Goal: Task Accomplishment & Management: Complete application form

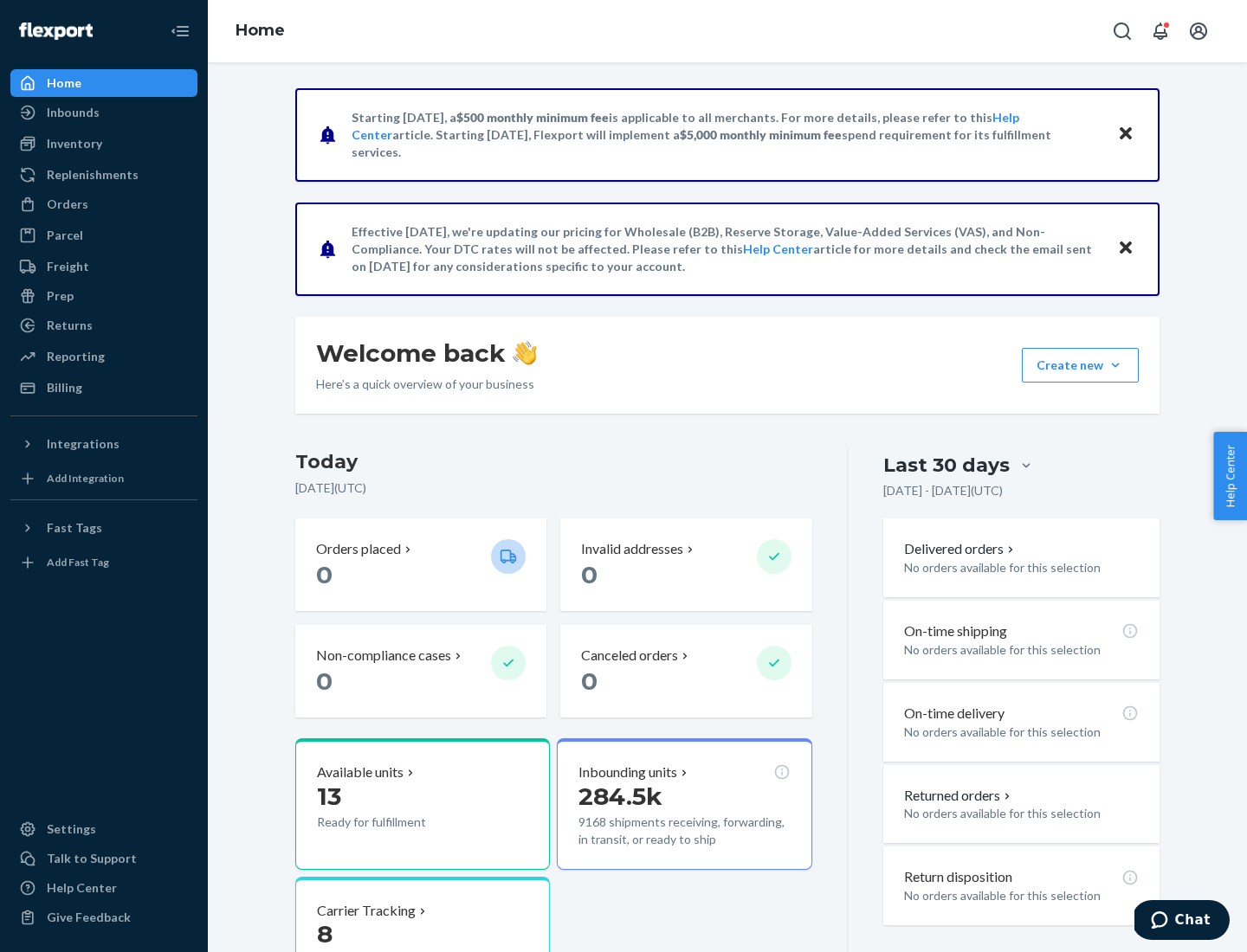
click at [1116, 366] on button "Create new Create new inbound Create new order Create new product" at bounding box center [1080, 366] width 117 height 35
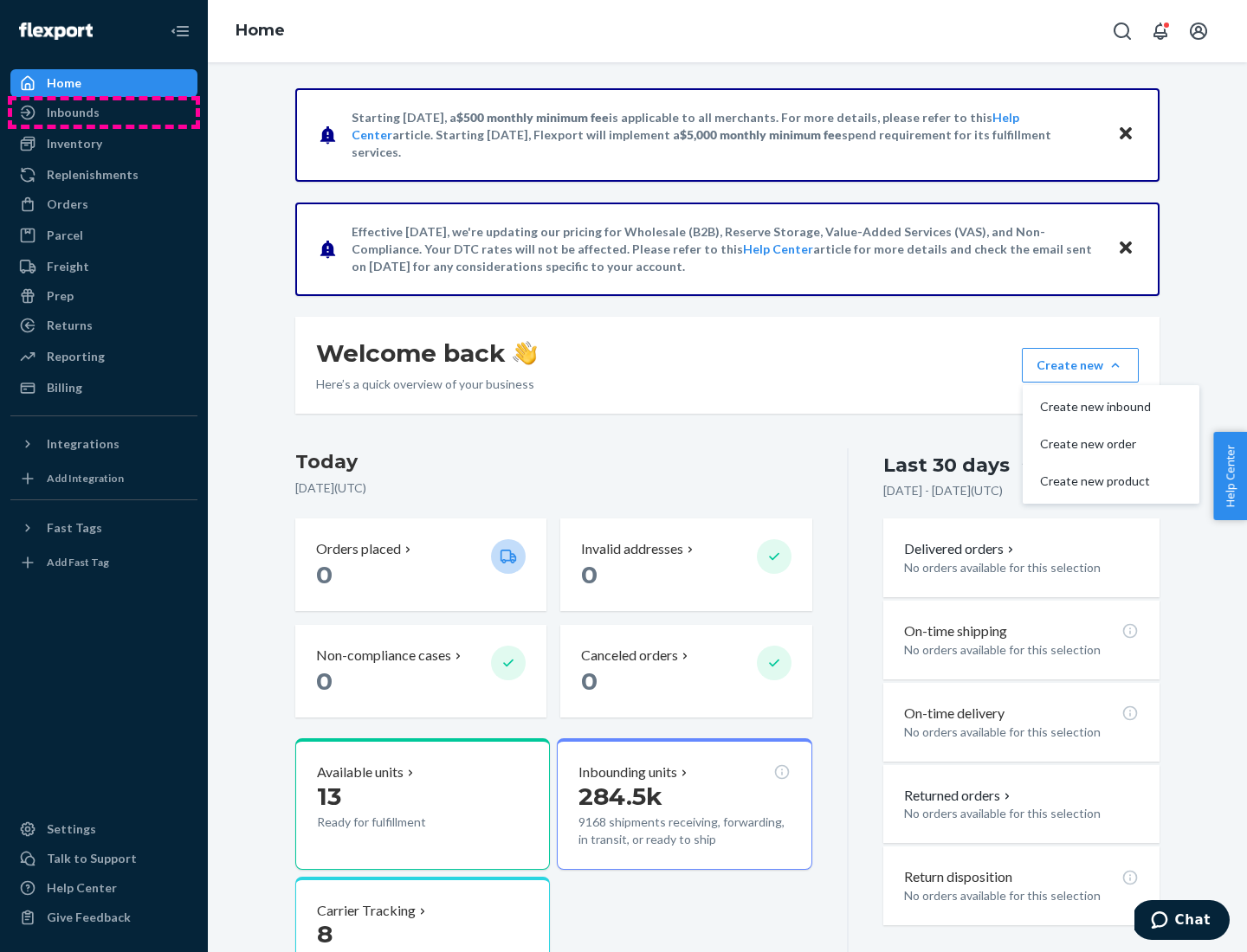
click at [104, 113] on div "Inbounds" at bounding box center [103, 113] width 183 height 24
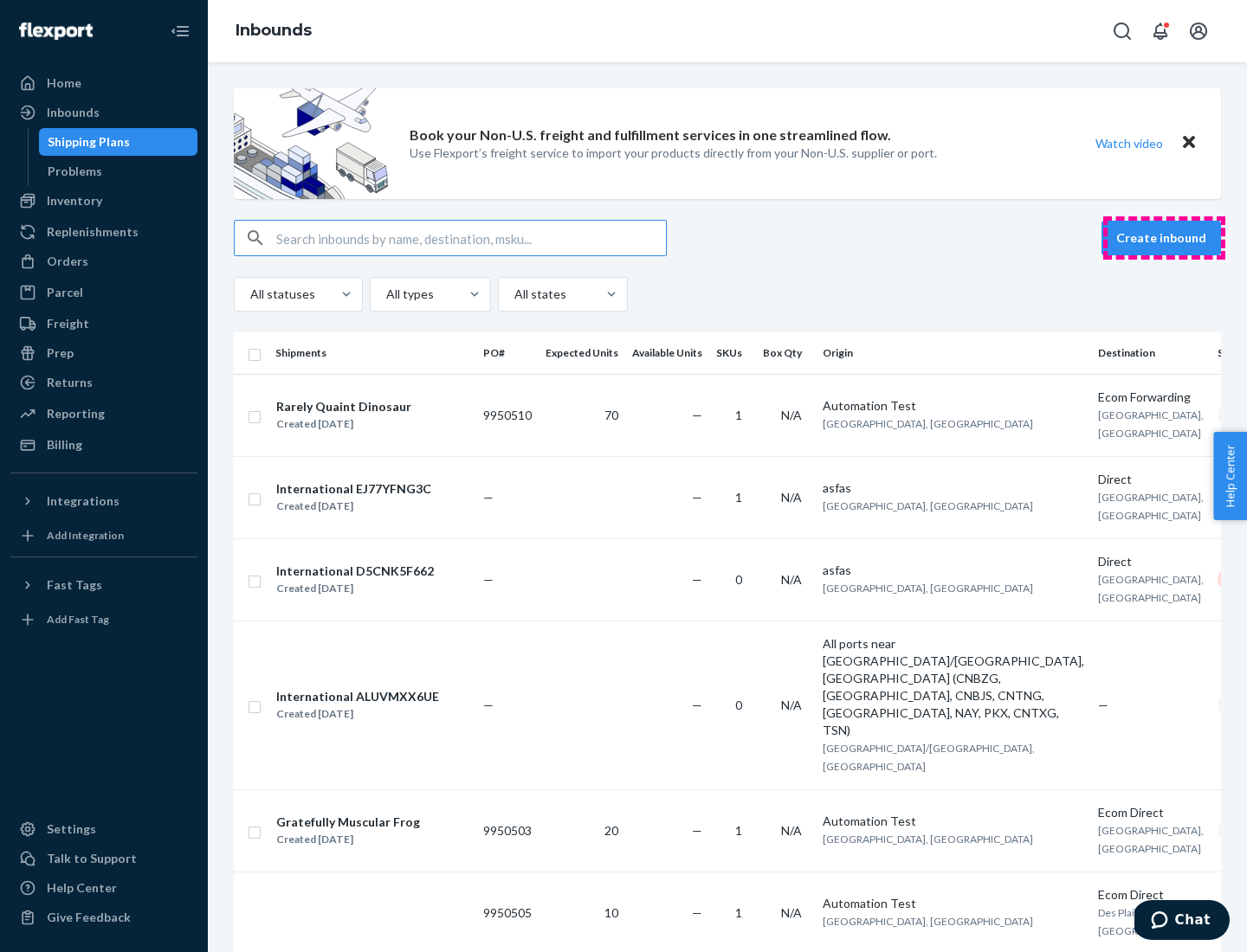
click at [1164, 238] on button "Create inbound" at bounding box center [1162, 238] width 120 height 35
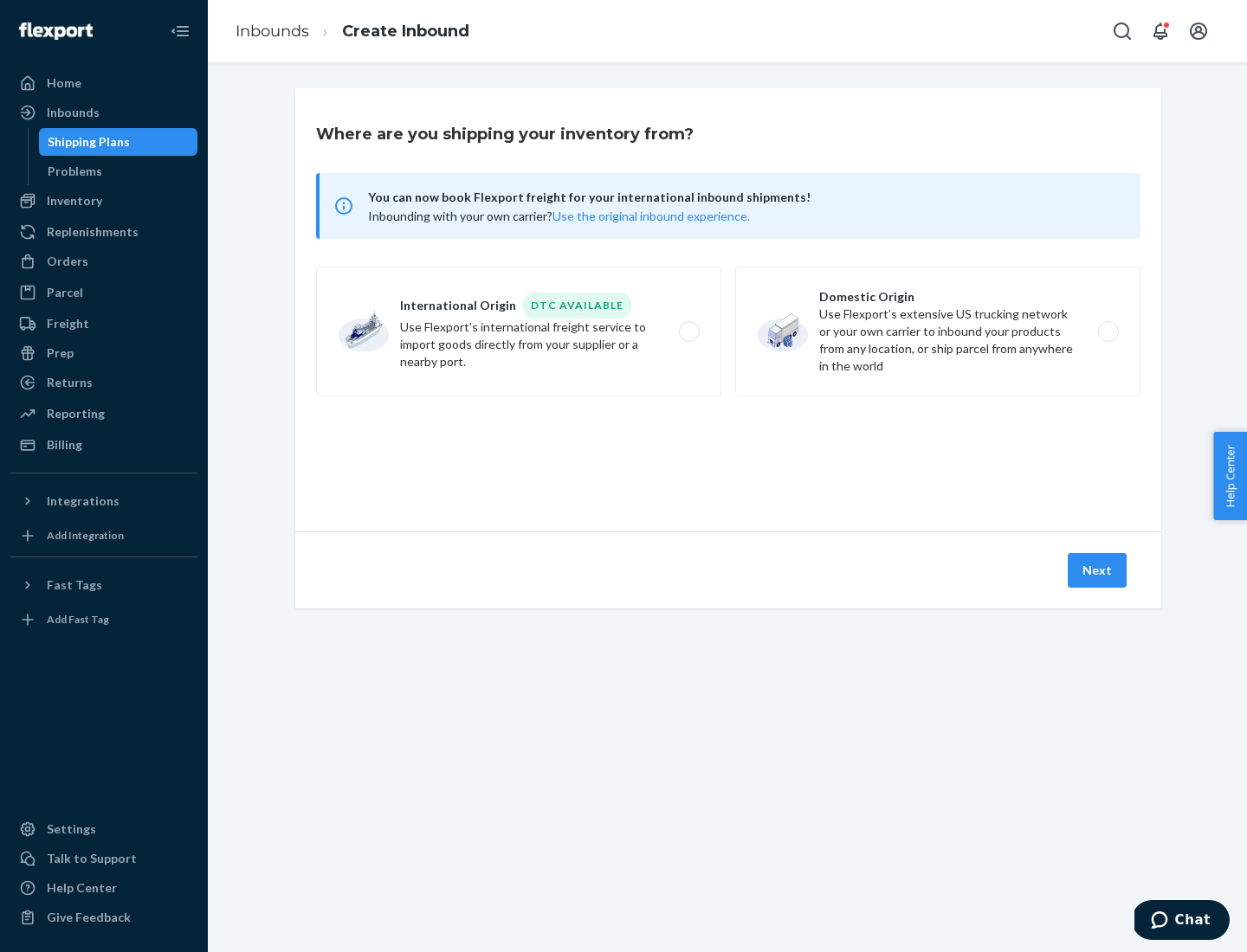
click at [939, 332] on label "Domestic Origin Use Flexport’s extensive US trucking network or your own carrie…" at bounding box center [938, 332] width 406 height 130
click at [1108, 332] on input "Domestic Origin Use Flexport’s extensive US trucking network or your own carrie…" at bounding box center [1113, 332] width 11 height 11
radio input "true"
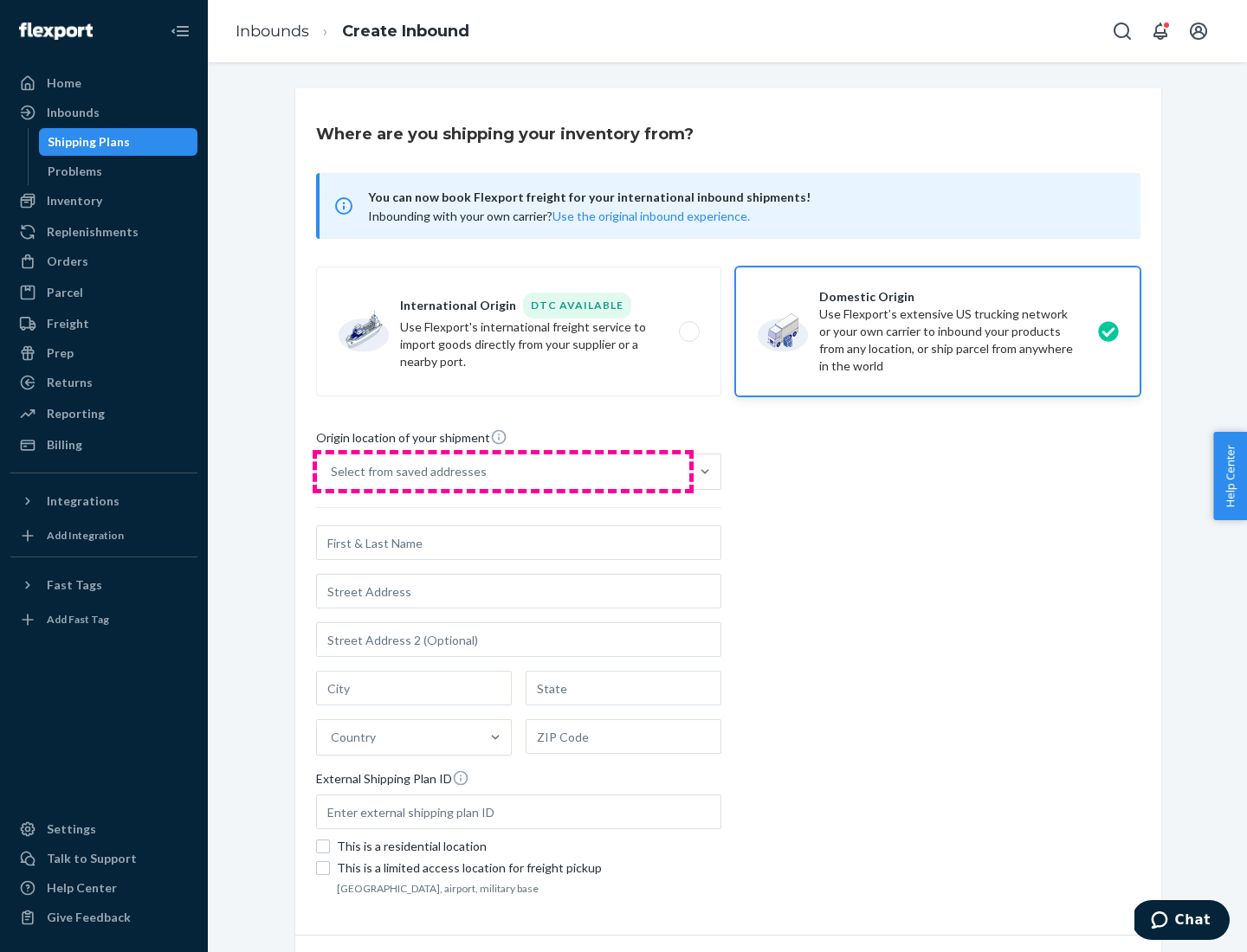
click at [503, 472] on div "Select from saved addresses" at bounding box center [503, 472] width 373 height 35
click at [333, 472] on input "Select from saved addresses" at bounding box center [332, 472] width 2 height 17
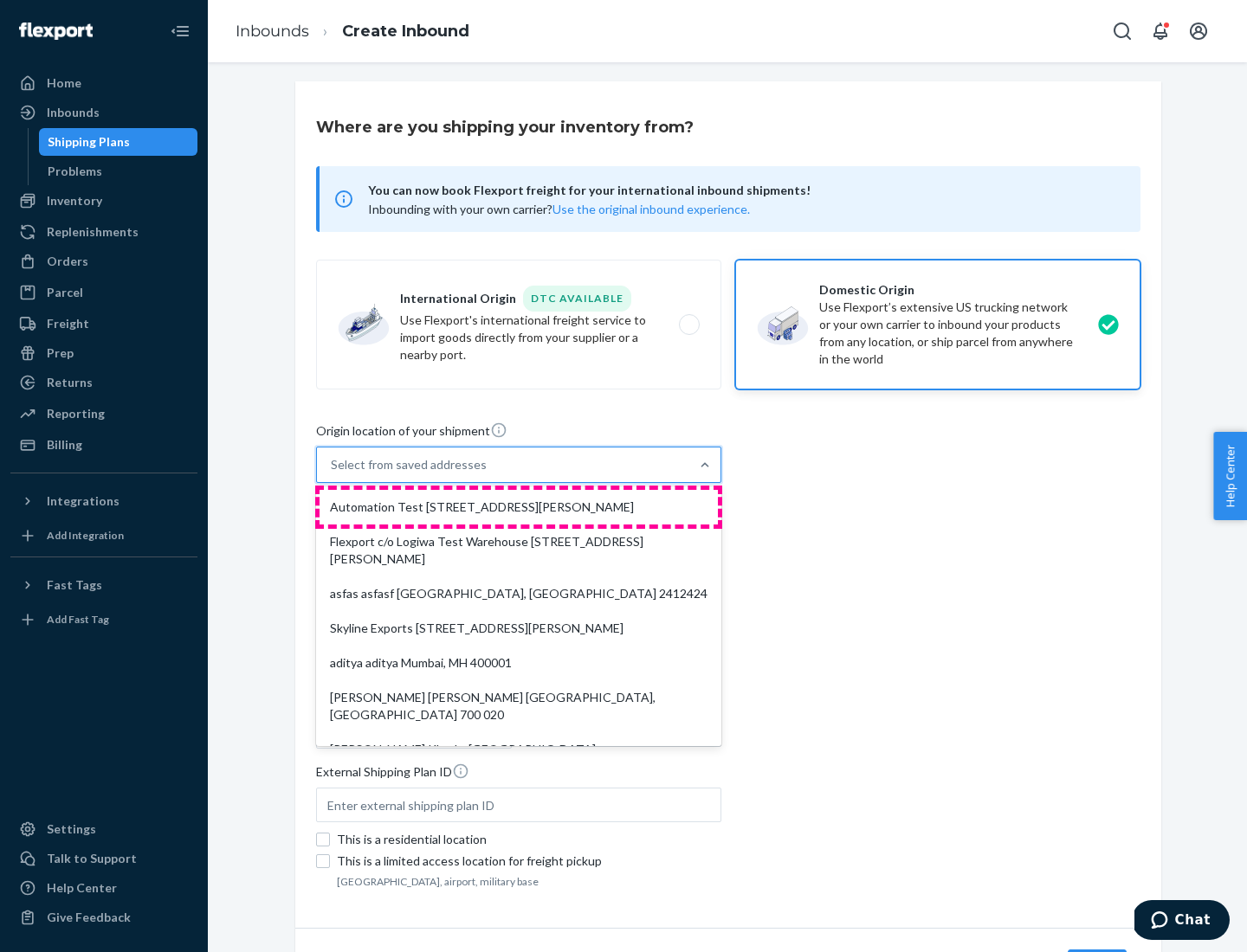
click at [519, 507] on div "Automation Test [STREET_ADDRESS][PERSON_NAME]" at bounding box center [519, 507] width 399 height 35
click at [333, 473] on input "option Automation Test [STREET_ADDRESS][PERSON_NAME]. 9 results available. Use …" at bounding box center [332, 465] width 2 height 17
type input "Automation Test"
type input "9th Floor"
type input "[GEOGRAPHIC_DATA]"
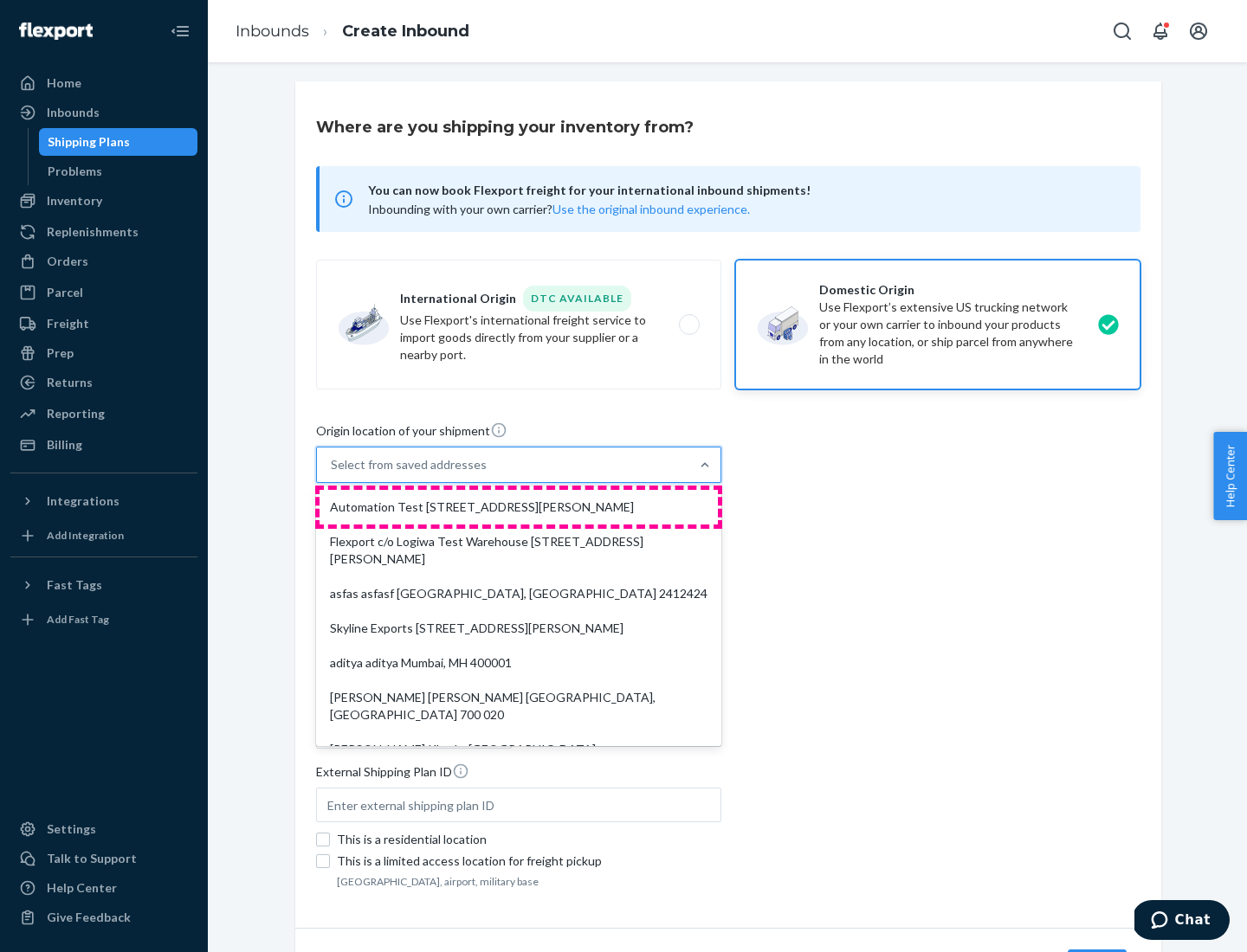
type input "CA"
type input "94104"
type input "[STREET_ADDRESS][PERSON_NAME]"
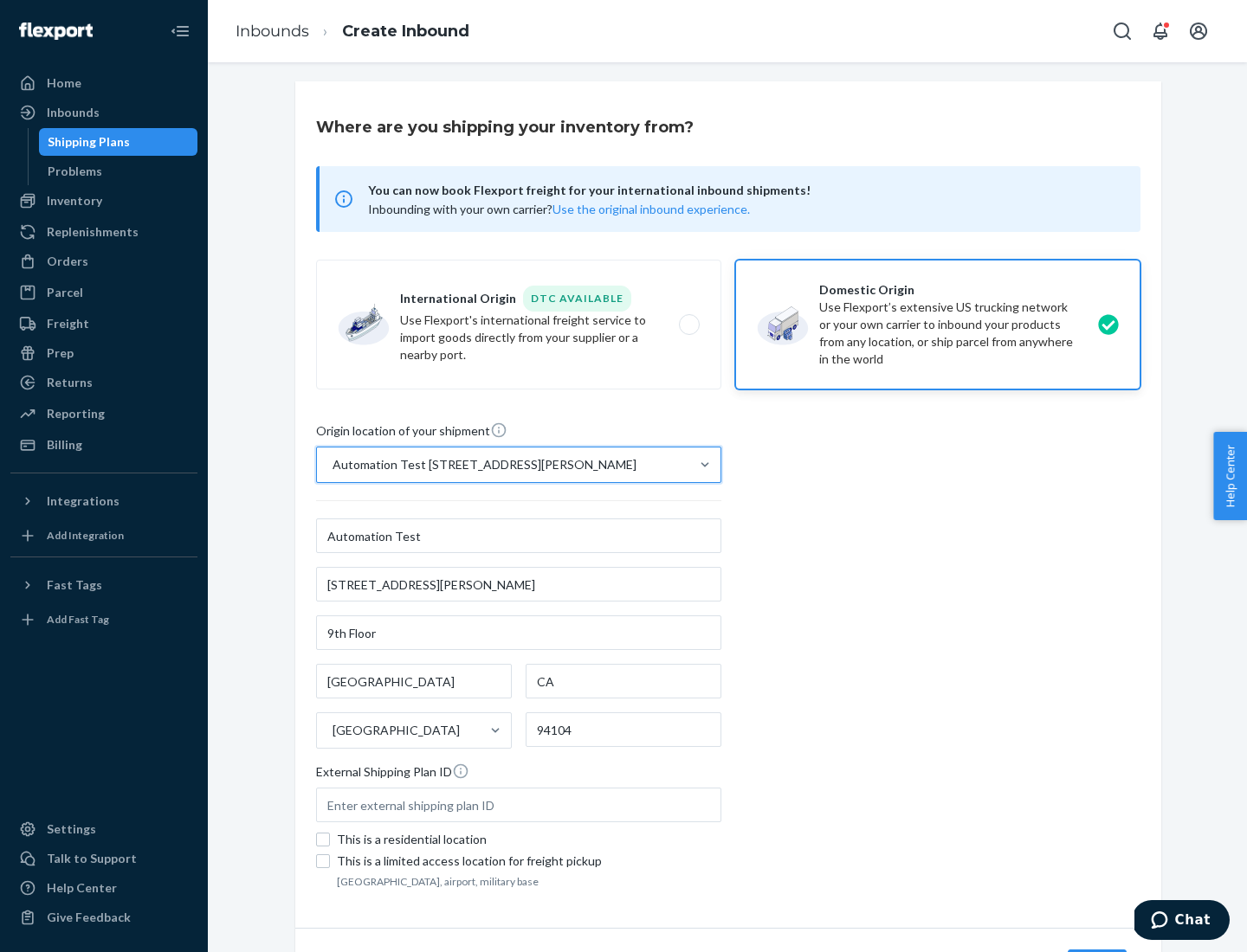
scroll to position [102, 0]
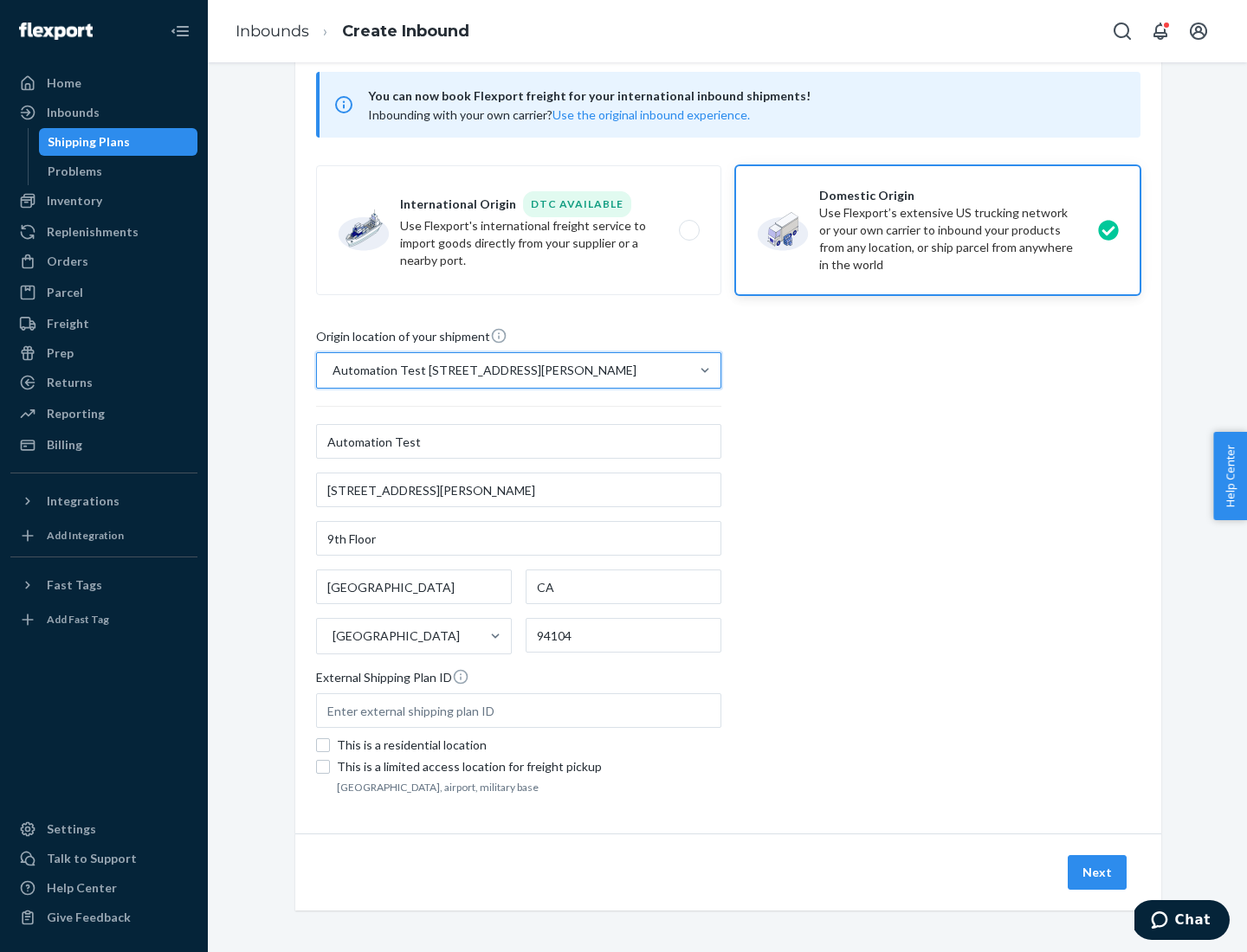
click at [1098, 873] on button "Next" at bounding box center [1098, 873] width 59 height 35
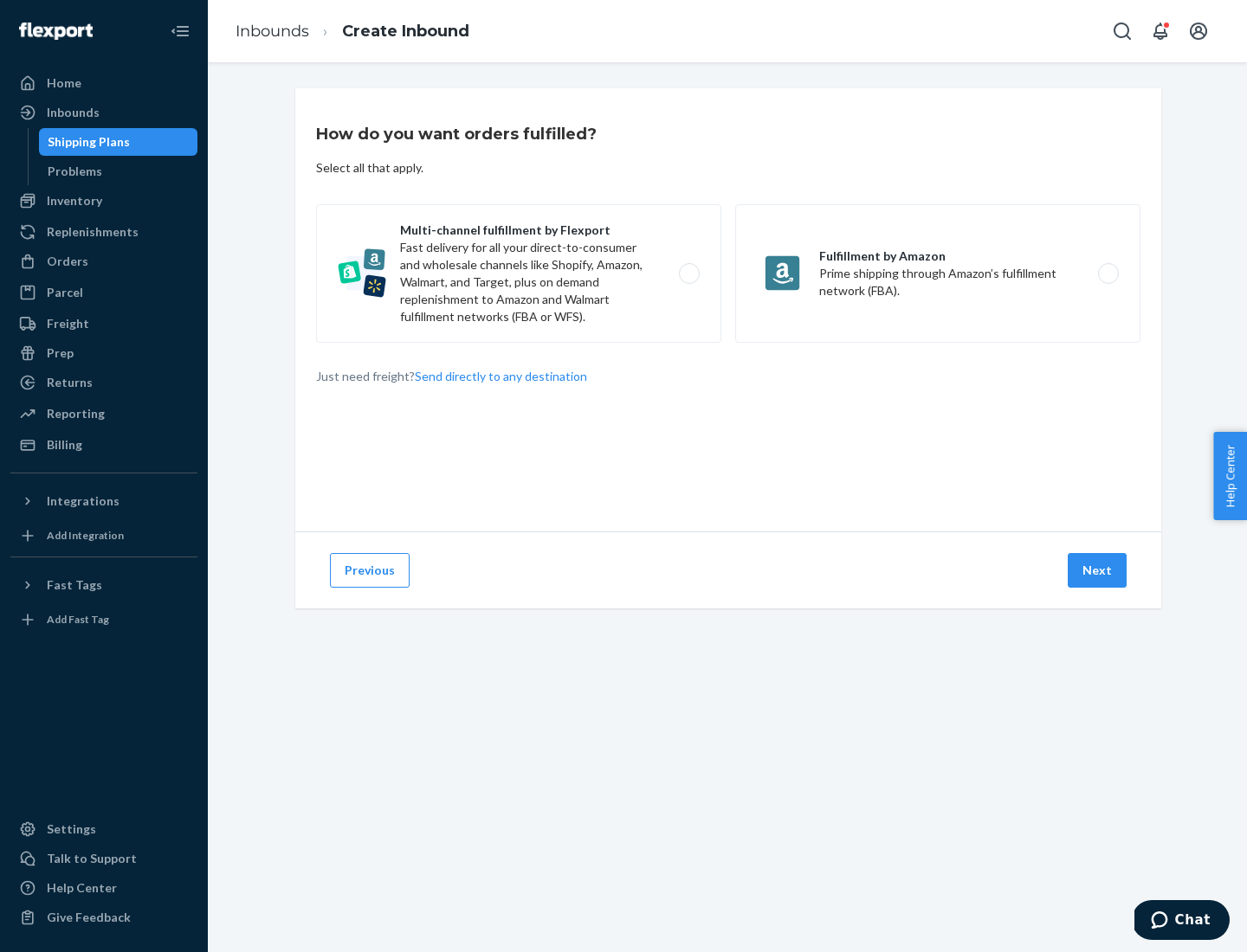
click at [519, 274] on label "Multi-channel fulfillment by Flexport Fast delivery for all your direct-to-cons…" at bounding box center [519, 273] width 406 height 138
click at [688, 274] on input "Multi-channel fulfillment by Flexport Fast delivery for all your direct-to-cons…" at bounding box center [693, 274] width 11 height 11
radio input "true"
click at [1098, 571] on button "Next" at bounding box center [1098, 571] width 59 height 35
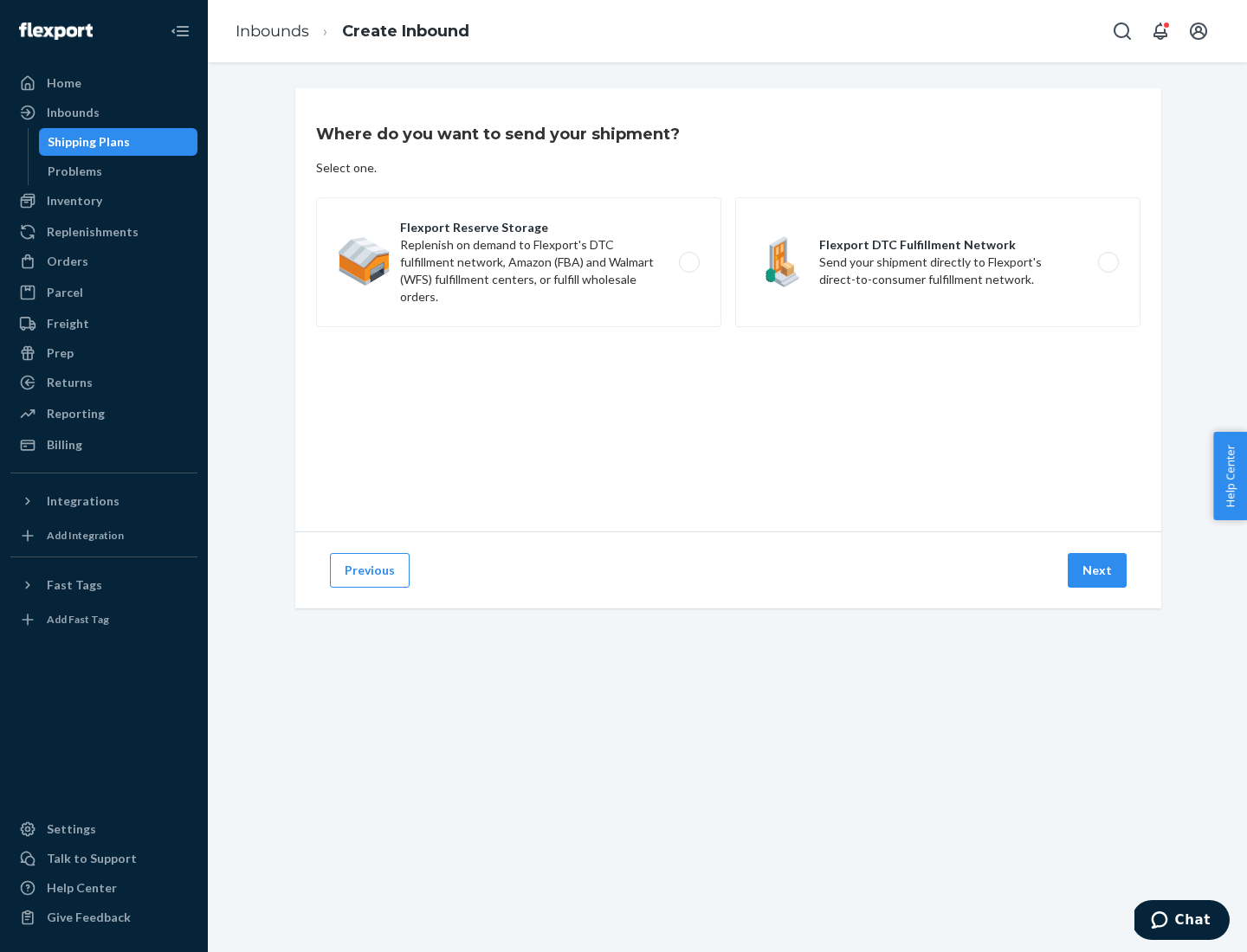
click at [939, 262] on label "Flexport DTC Fulfillment Network Send your shipment directly to Flexport's dire…" at bounding box center [938, 262] width 406 height 130
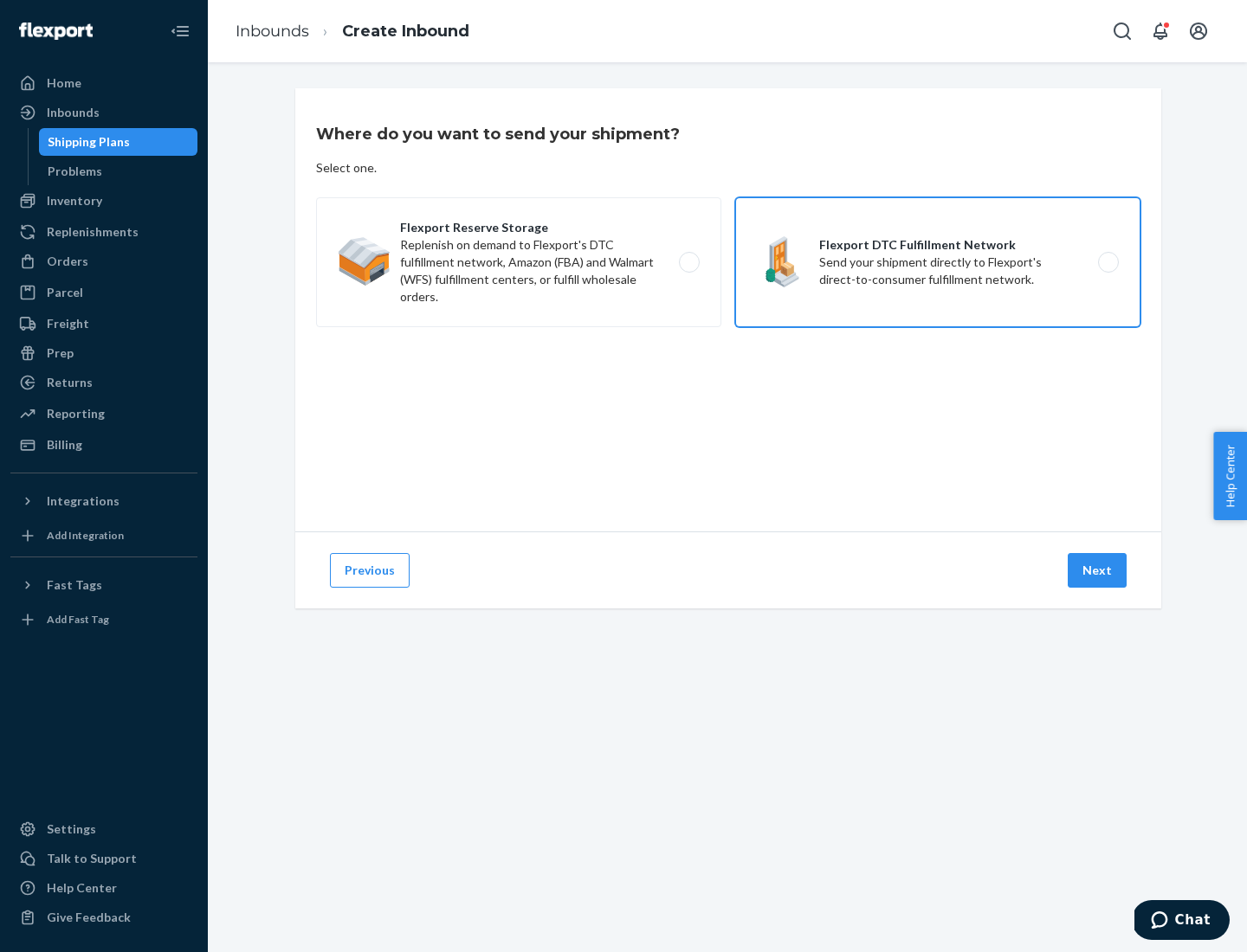
click at [1108, 262] on input "Flexport DTC Fulfillment Network Send your shipment directly to Flexport's dire…" at bounding box center [1113, 262] width 11 height 11
radio input "true"
click at [1098, 571] on button "Next" at bounding box center [1098, 571] width 59 height 35
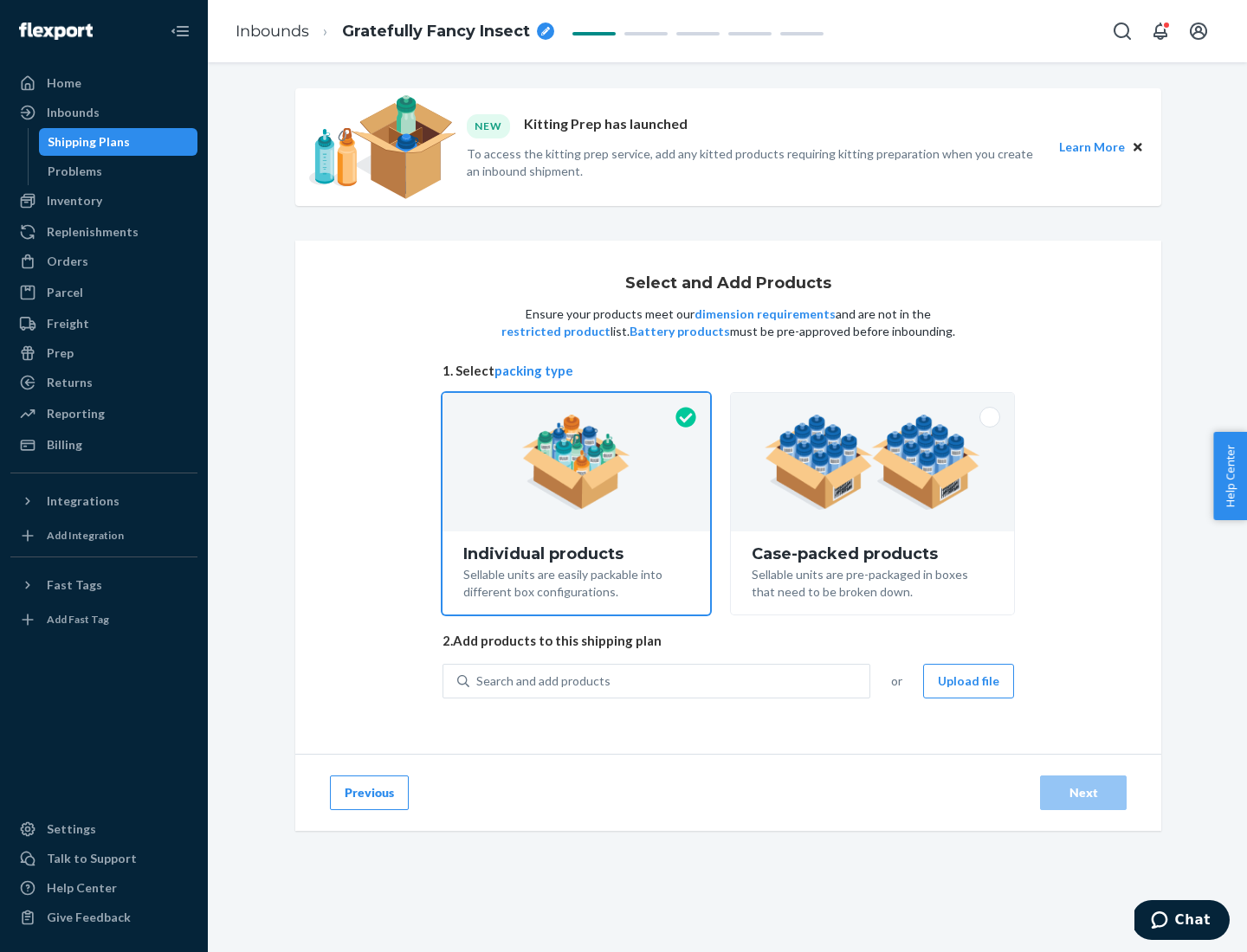
click at [873, 462] on img at bounding box center [872, 462] width 216 height 96
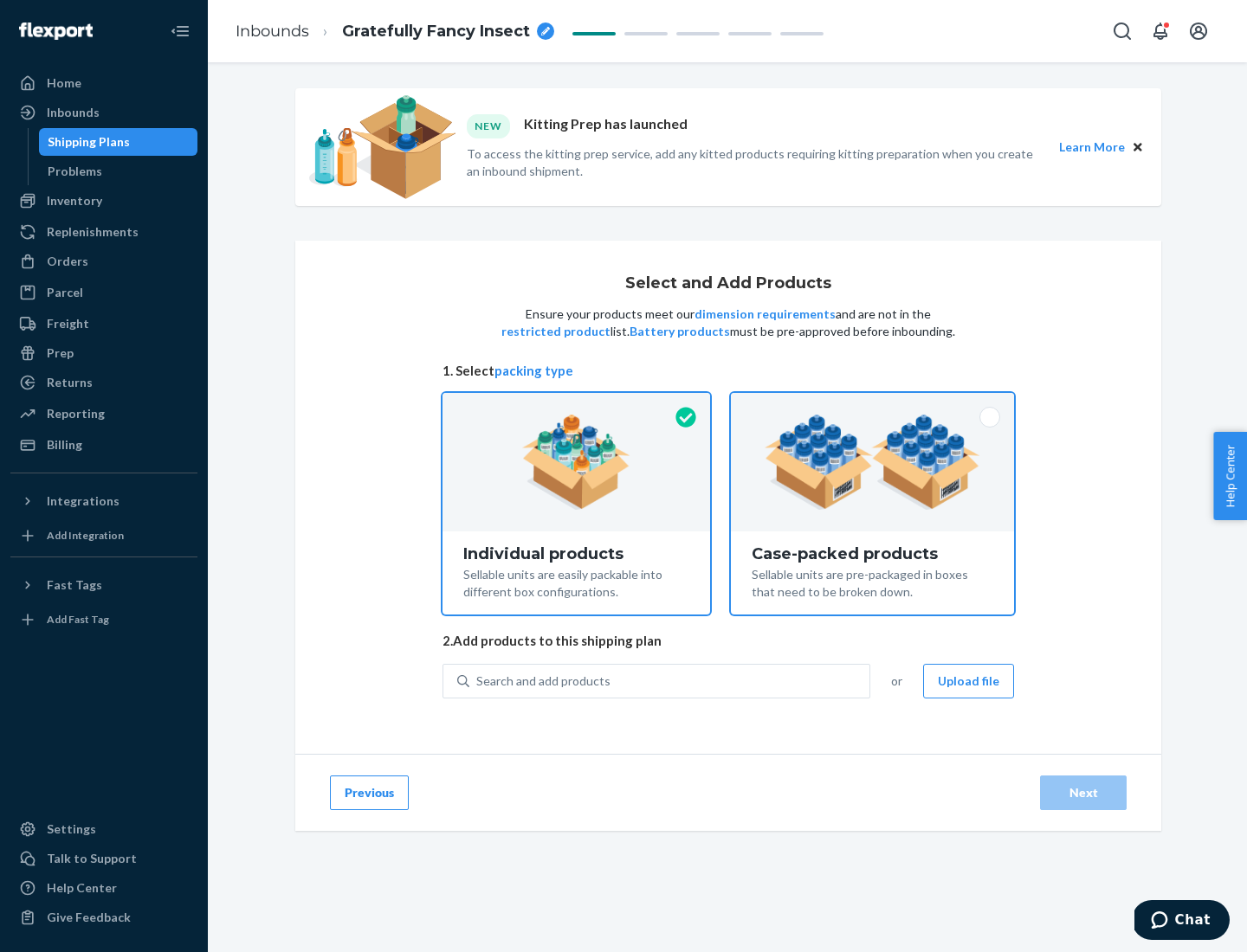
click at [873, 405] on input "Case-packed products Sellable units are pre-packaged in boxes that need to be b…" at bounding box center [872, 399] width 11 height 11
radio input "true"
radio input "false"
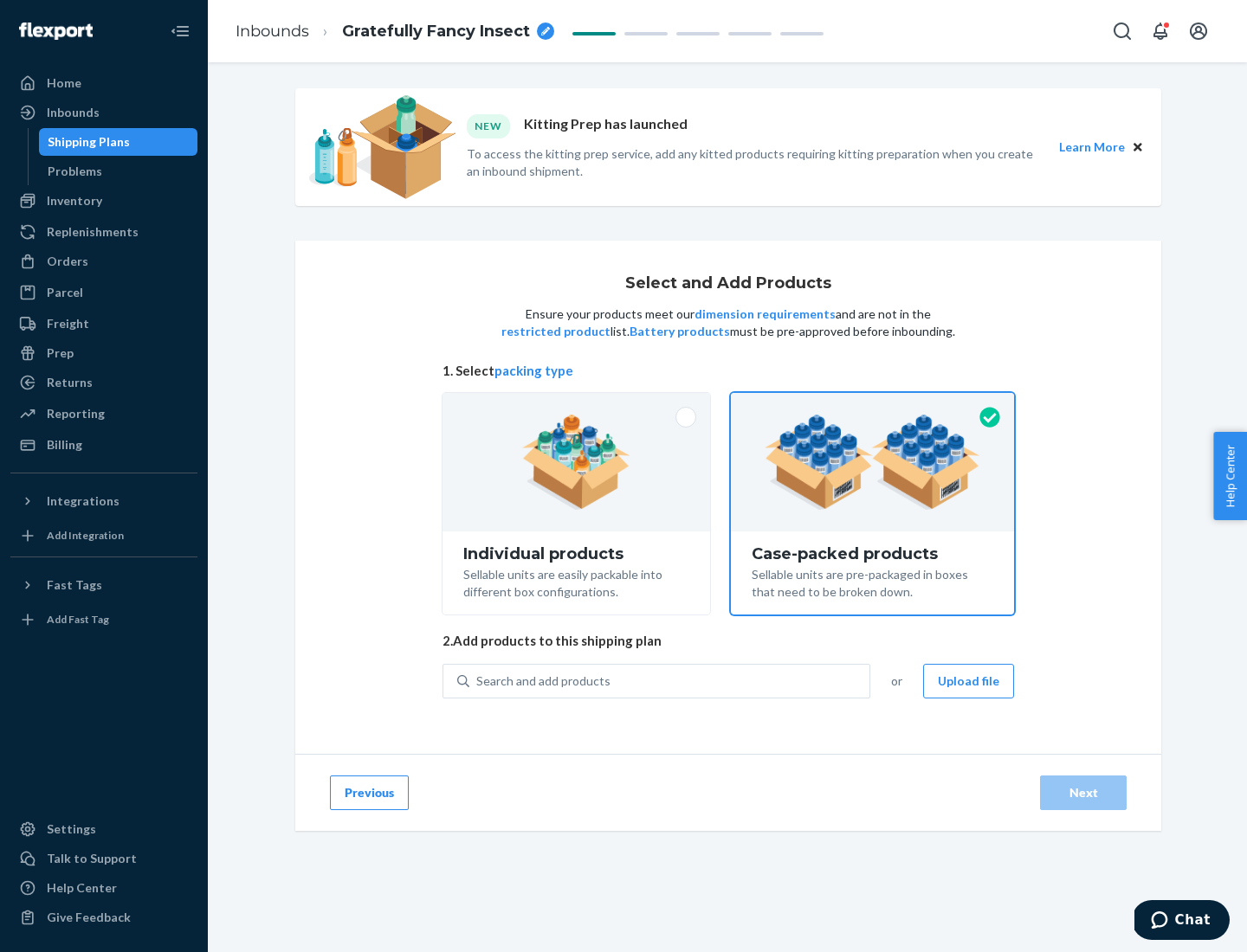
click at [671, 680] on div "Search and add products" at bounding box center [669, 682] width 401 height 31
click at [478, 680] on input "Search and add products" at bounding box center [477, 682] width 2 height 17
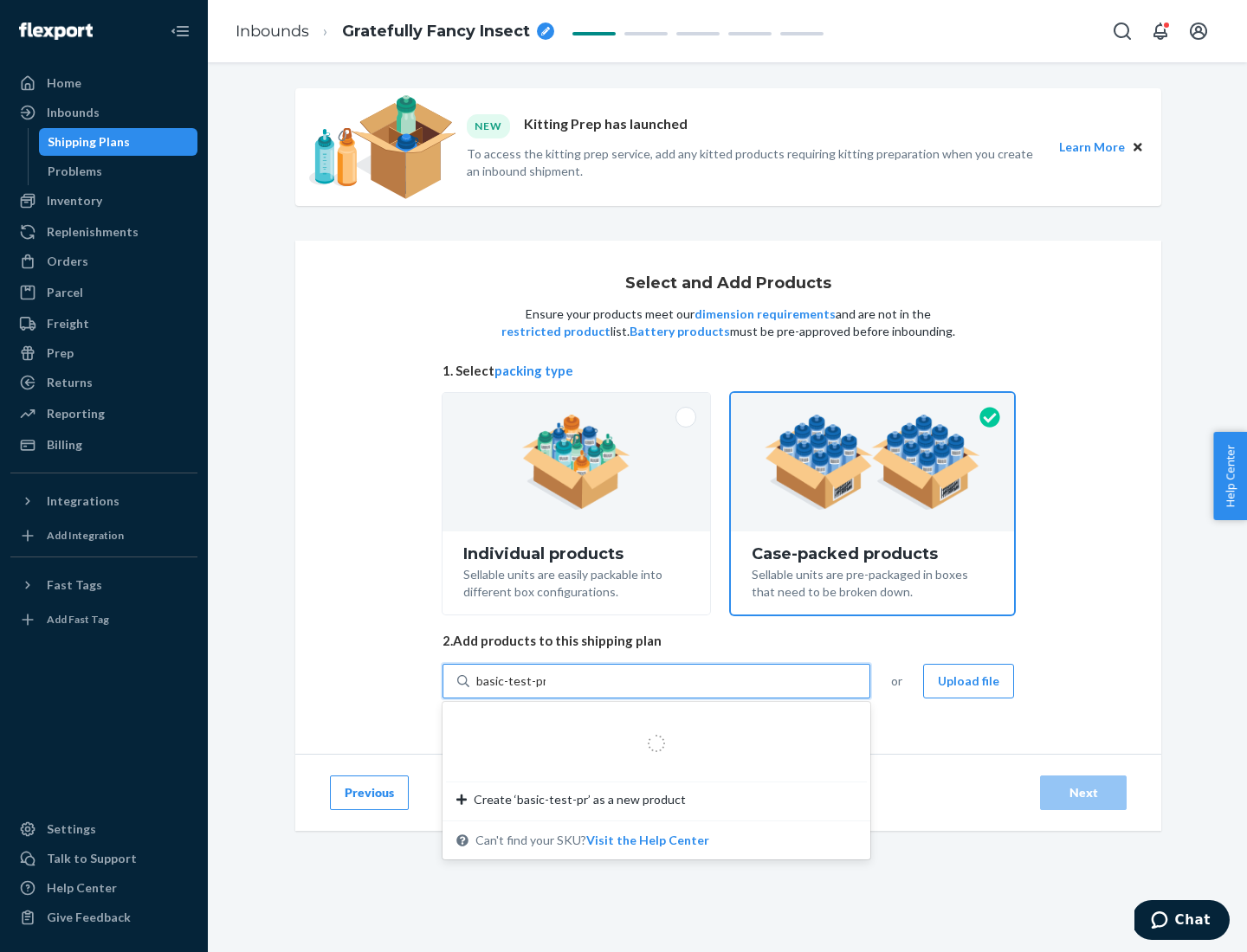
type input "basic-test-product-1"
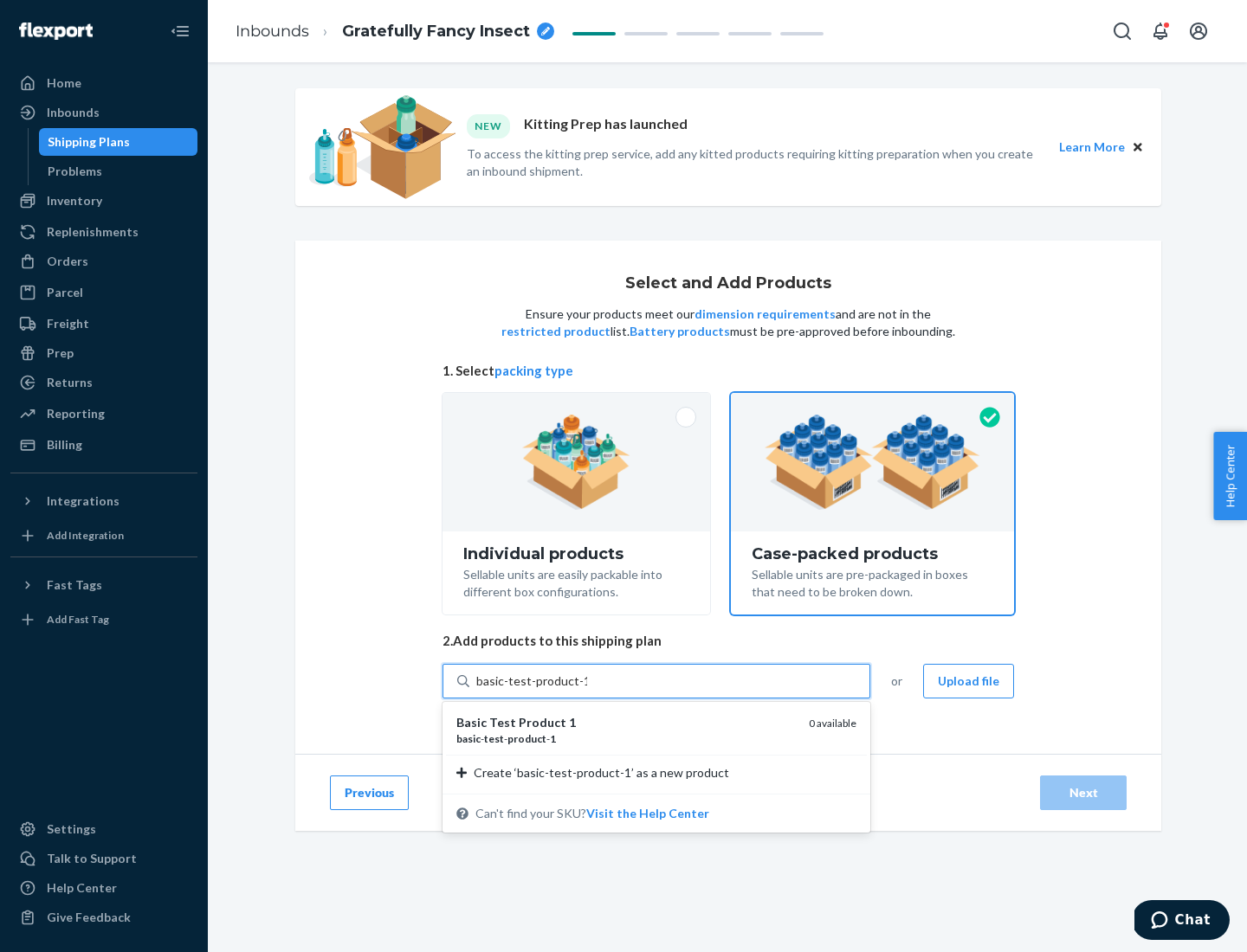
click at [627, 738] on div "basic - test - product - 1" at bounding box center [626, 738] width 339 height 15
click at [587, 690] on input "basic-test-product-1" at bounding box center [532, 682] width 111 height 17
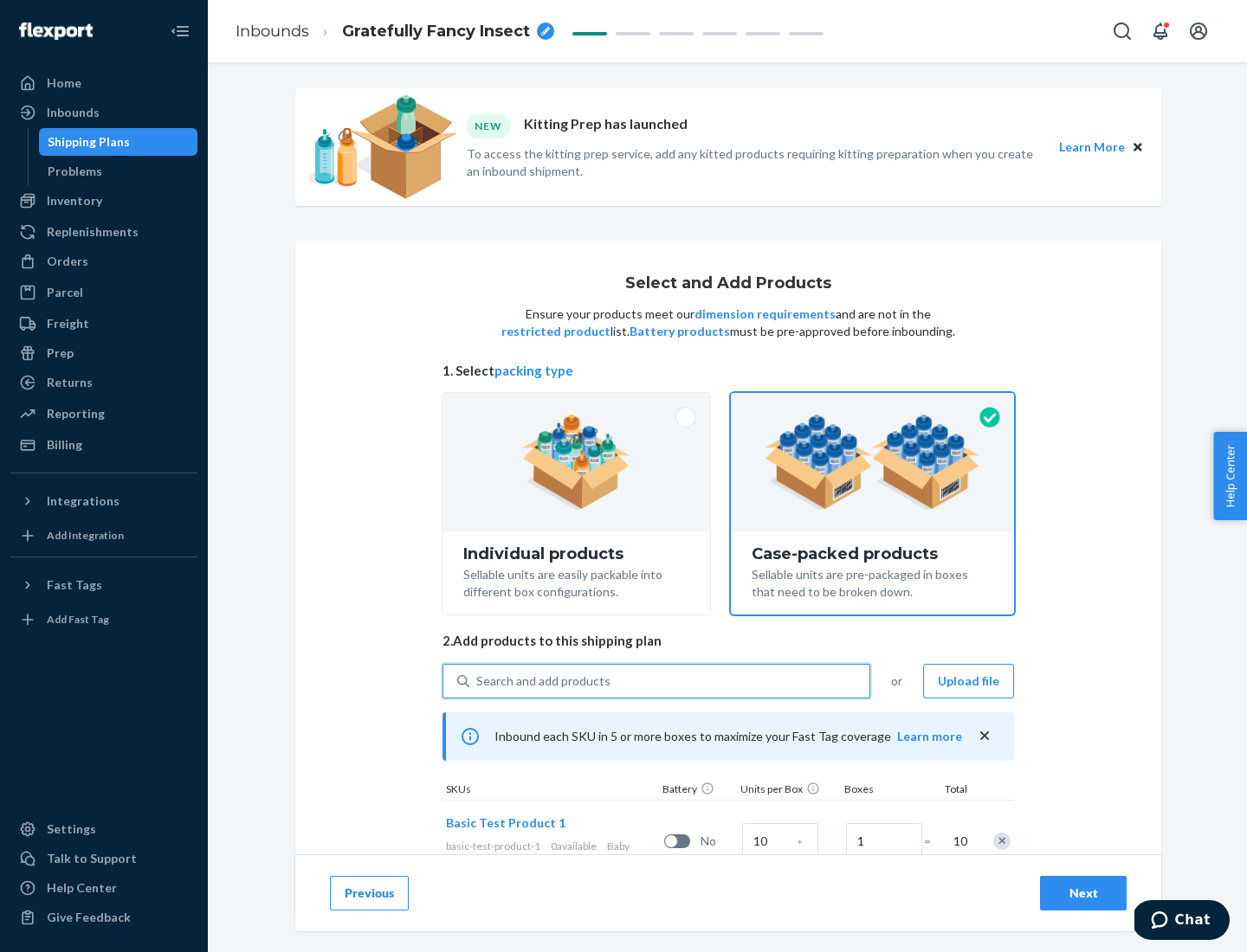
scroll to position [63, 0]
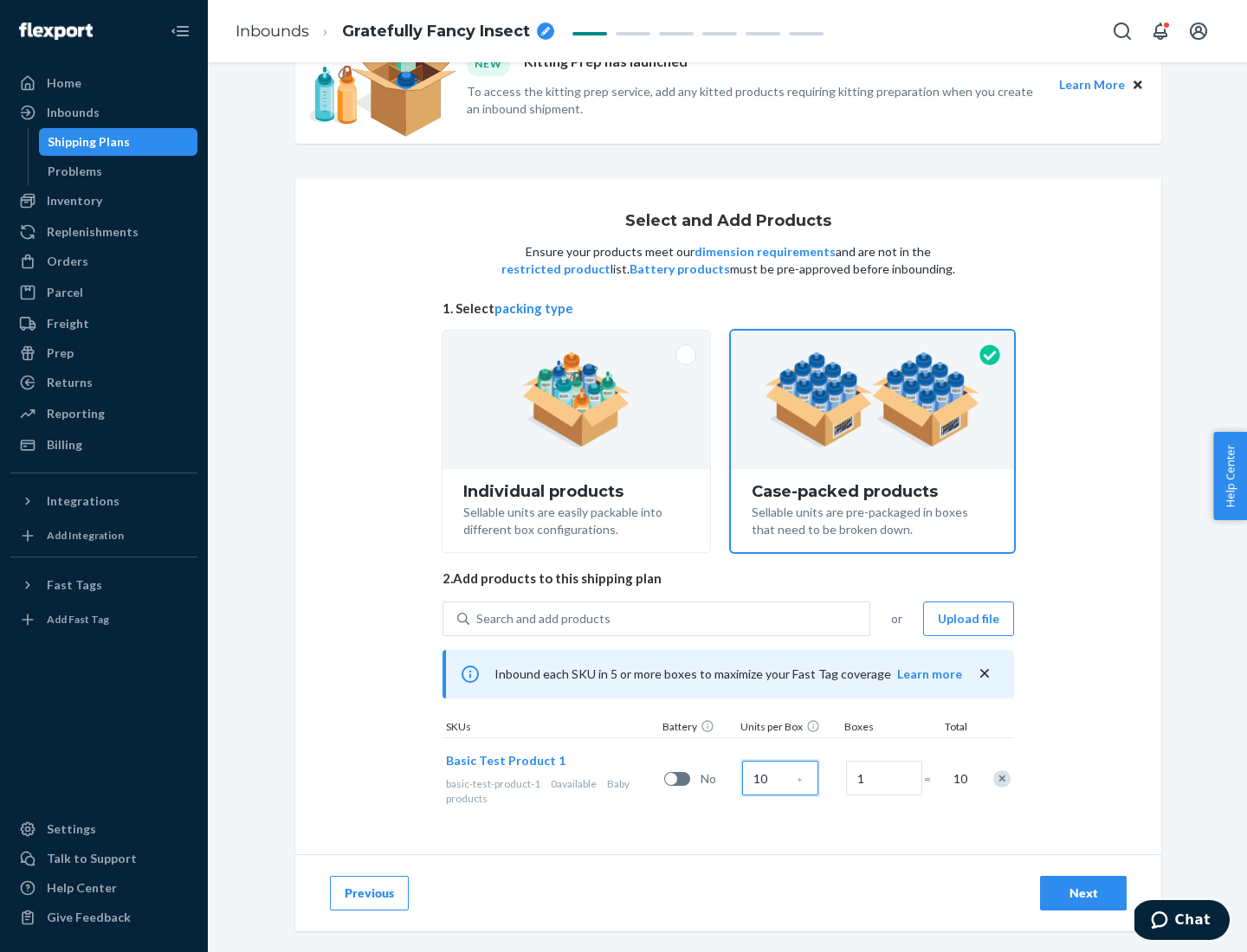
type input "10"
type input "7"
click at [1084, 894] on div "Next" at bounding box center [1084, 894] width 57 height 17
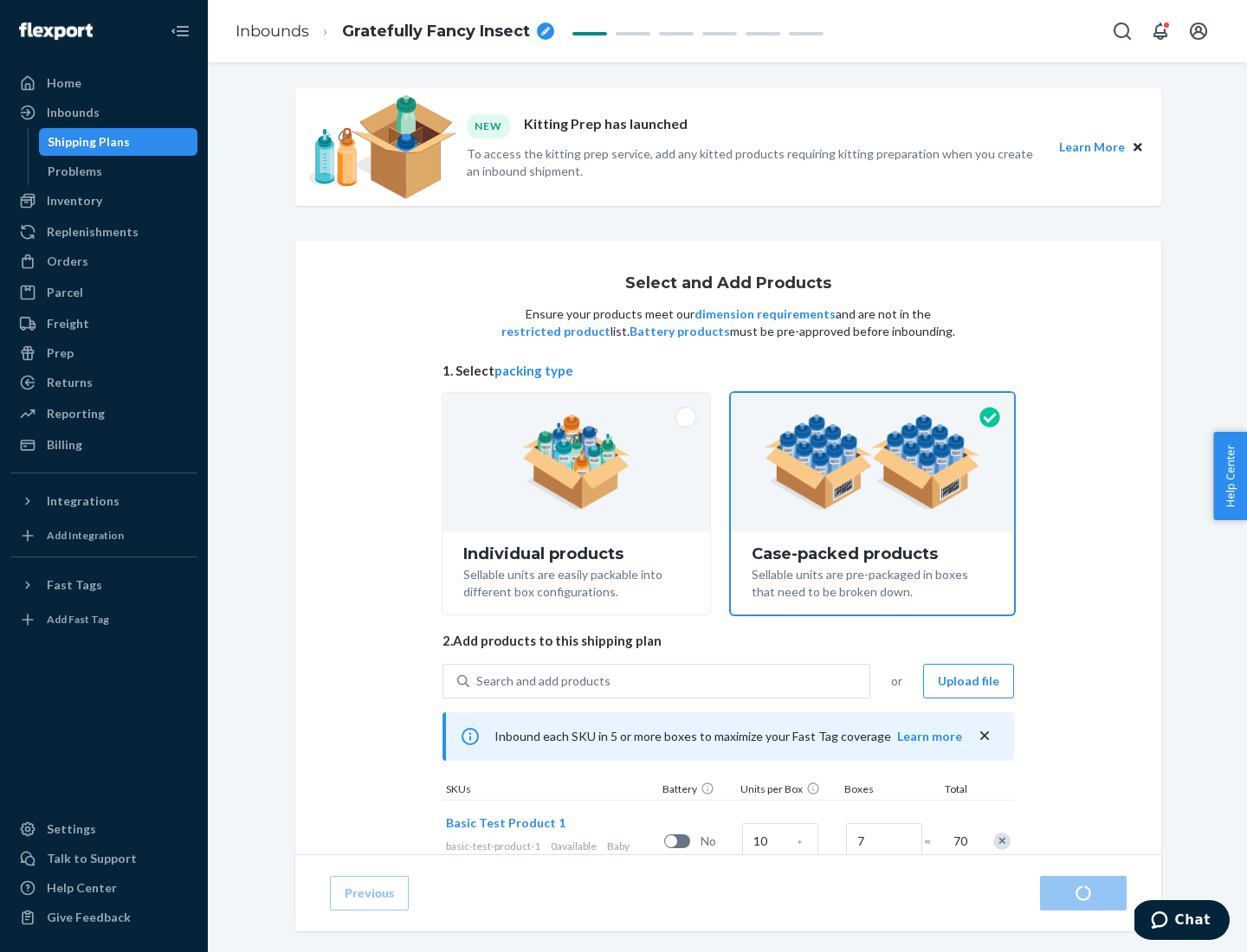
radio input "true"
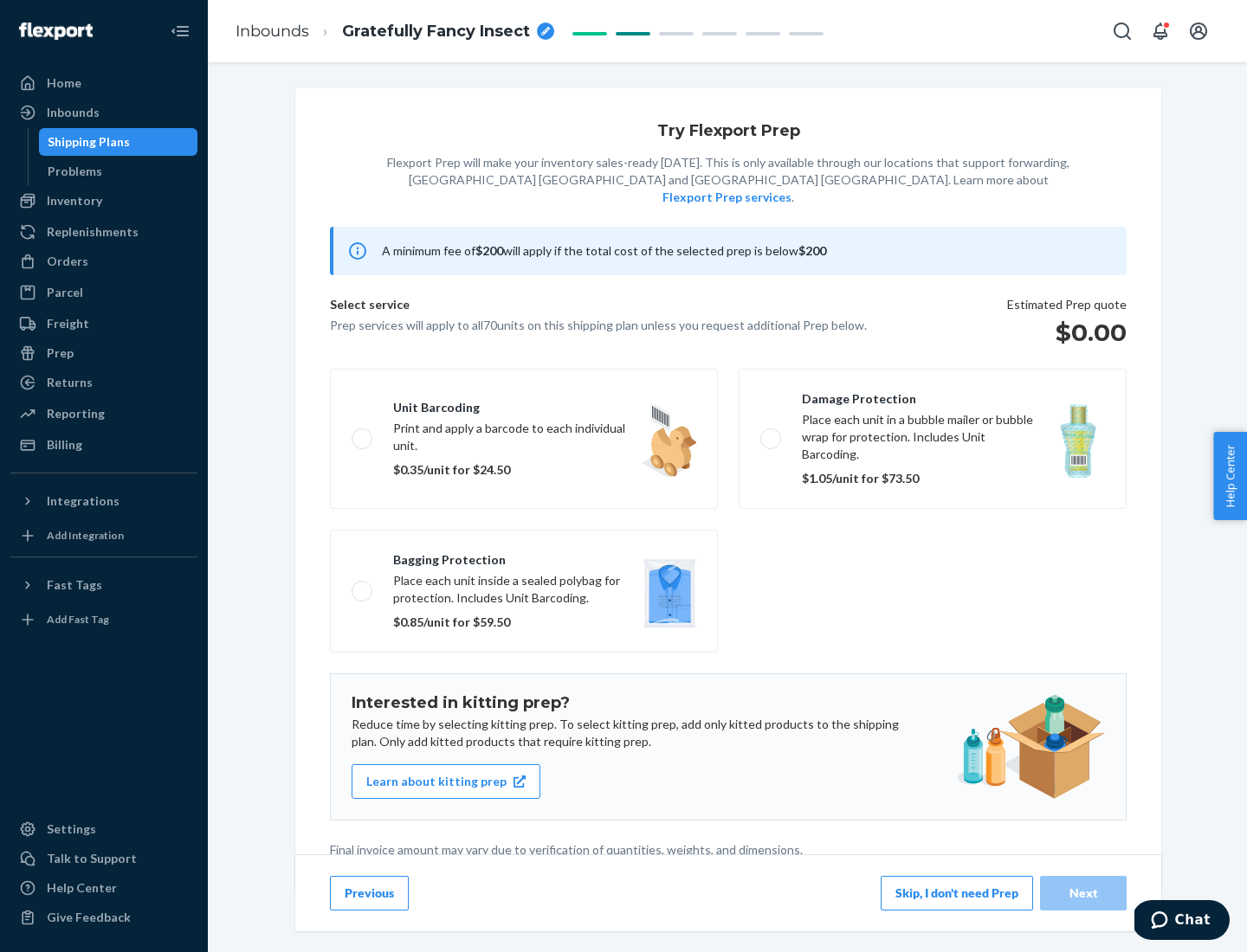
scroll to position [4, 0]
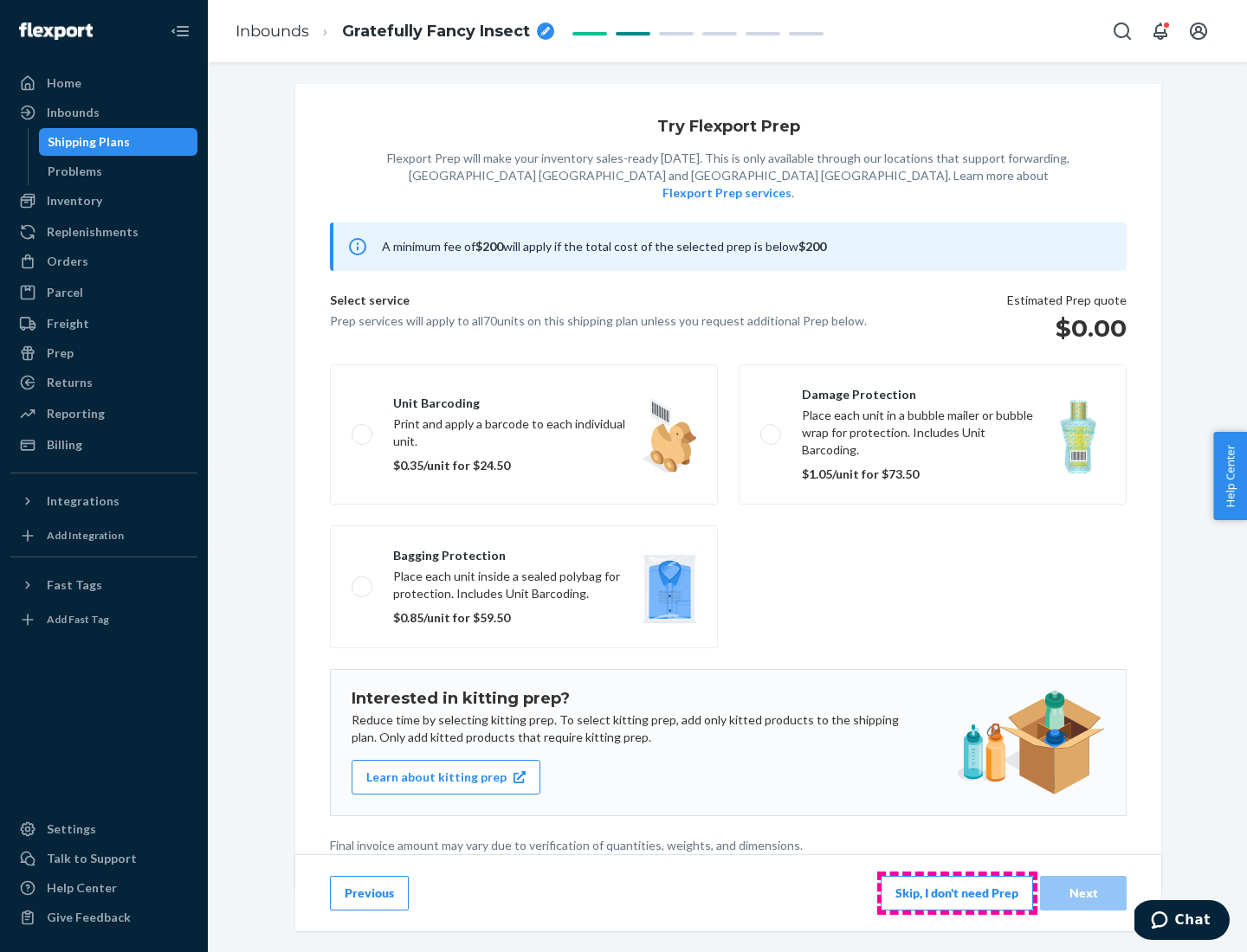
click at [957, 893] on button "Skip, I don't need Prep" at bounding box center [957, 894] width 152 height 35
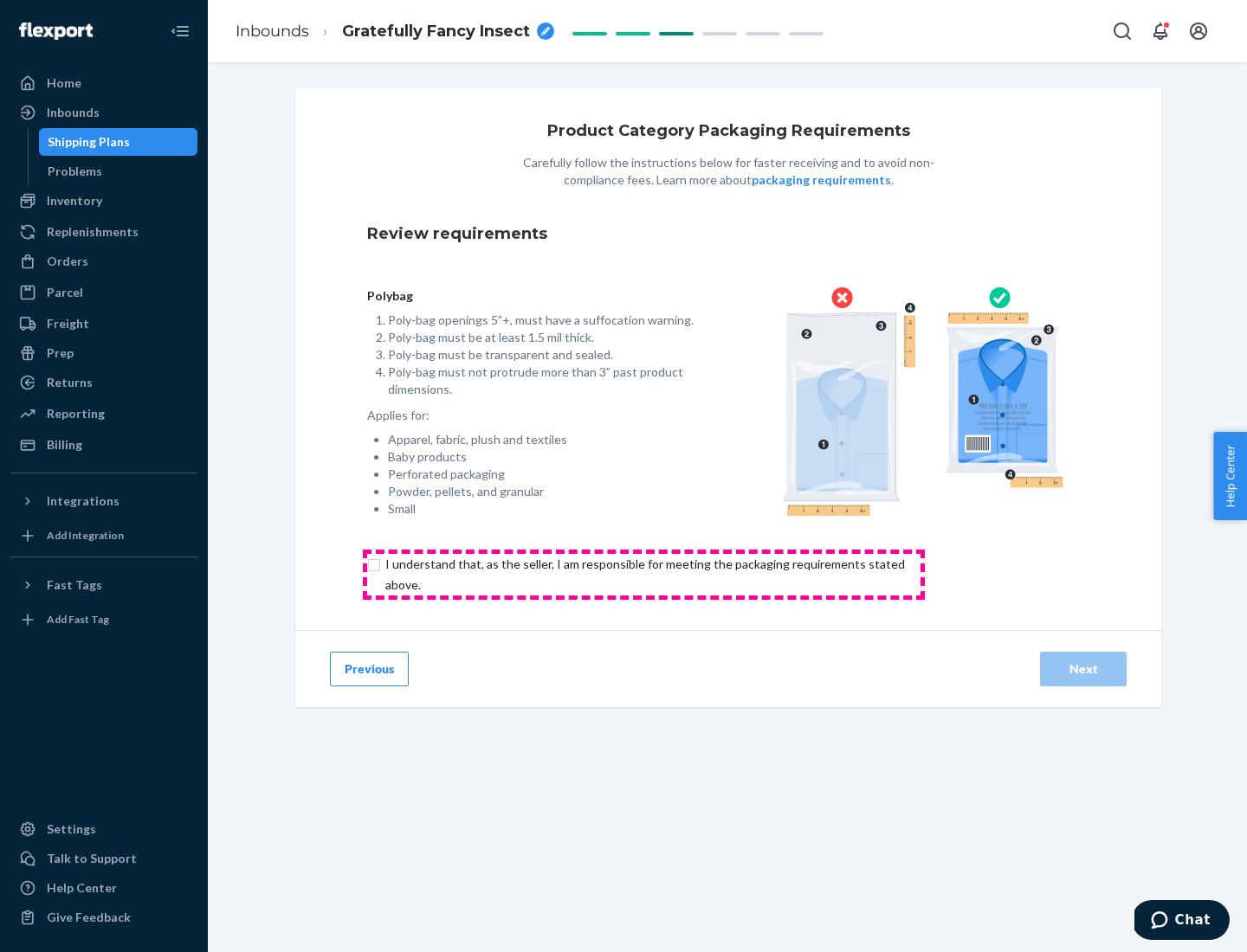
click at [644, 574] on input "checkbox" at bounding box center [655, 575] width 576 height 42
checkbox input "true"
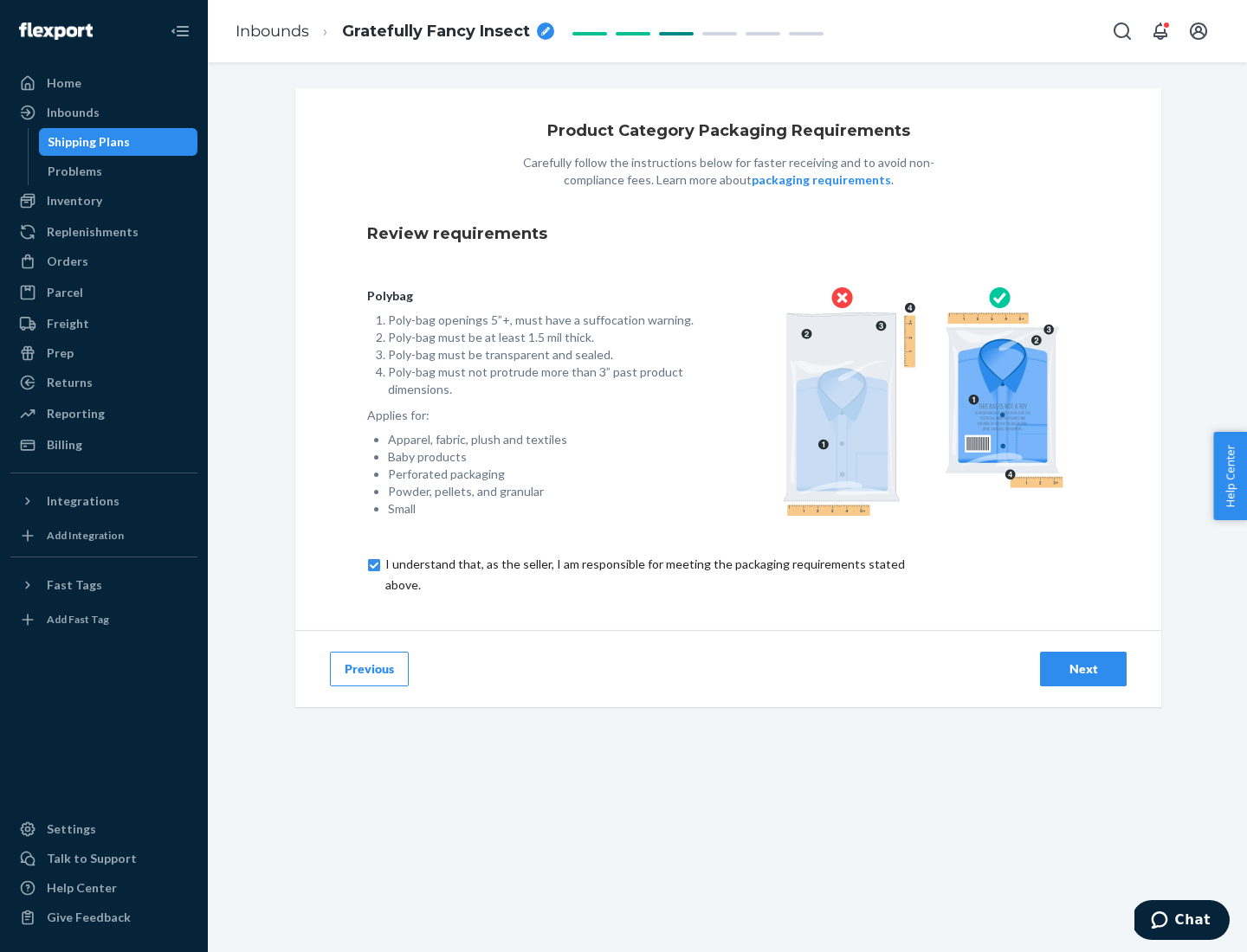
click at [1084, 669] on div "Next" at bounding box center [1084, 670] width 57 height 17
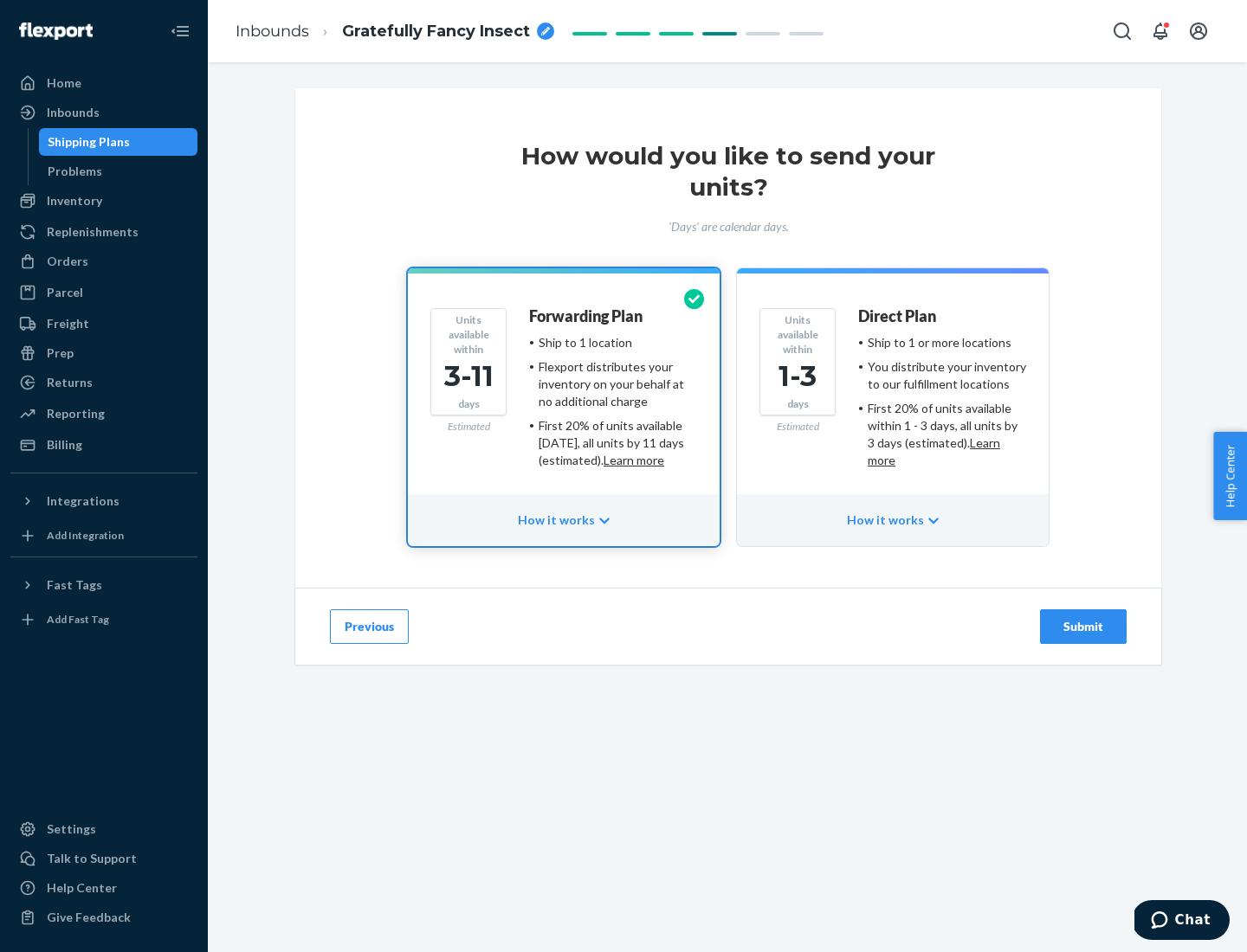
click at [893, 395] on ul "Ship to 1 or more locations You distribute your inventory to our fulfillment lo…" at bounding box center [942, 402] width 168 height 136
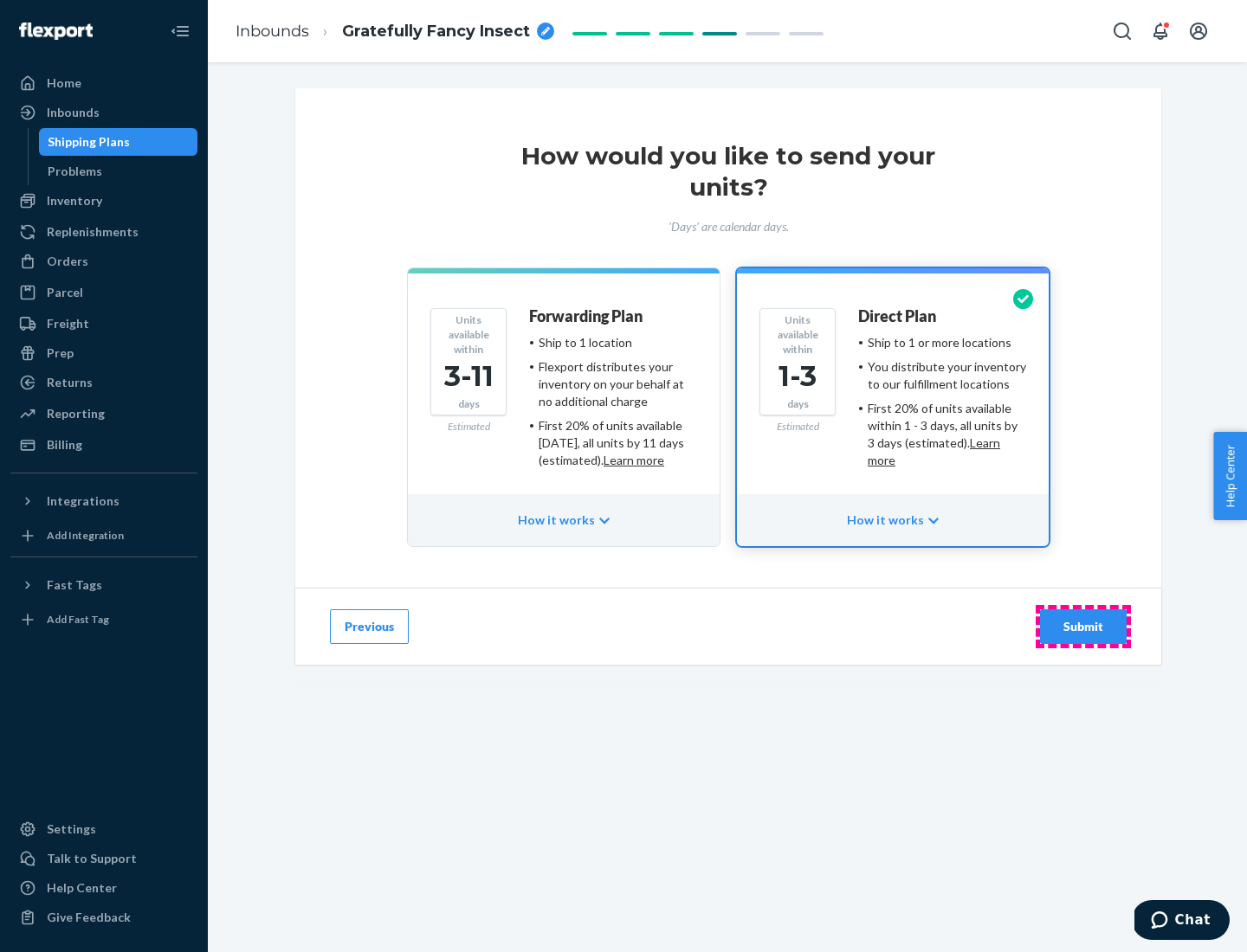
click at [1084, 627] on div "Submit" at bounding box center [1084, 627] width 57 height 17
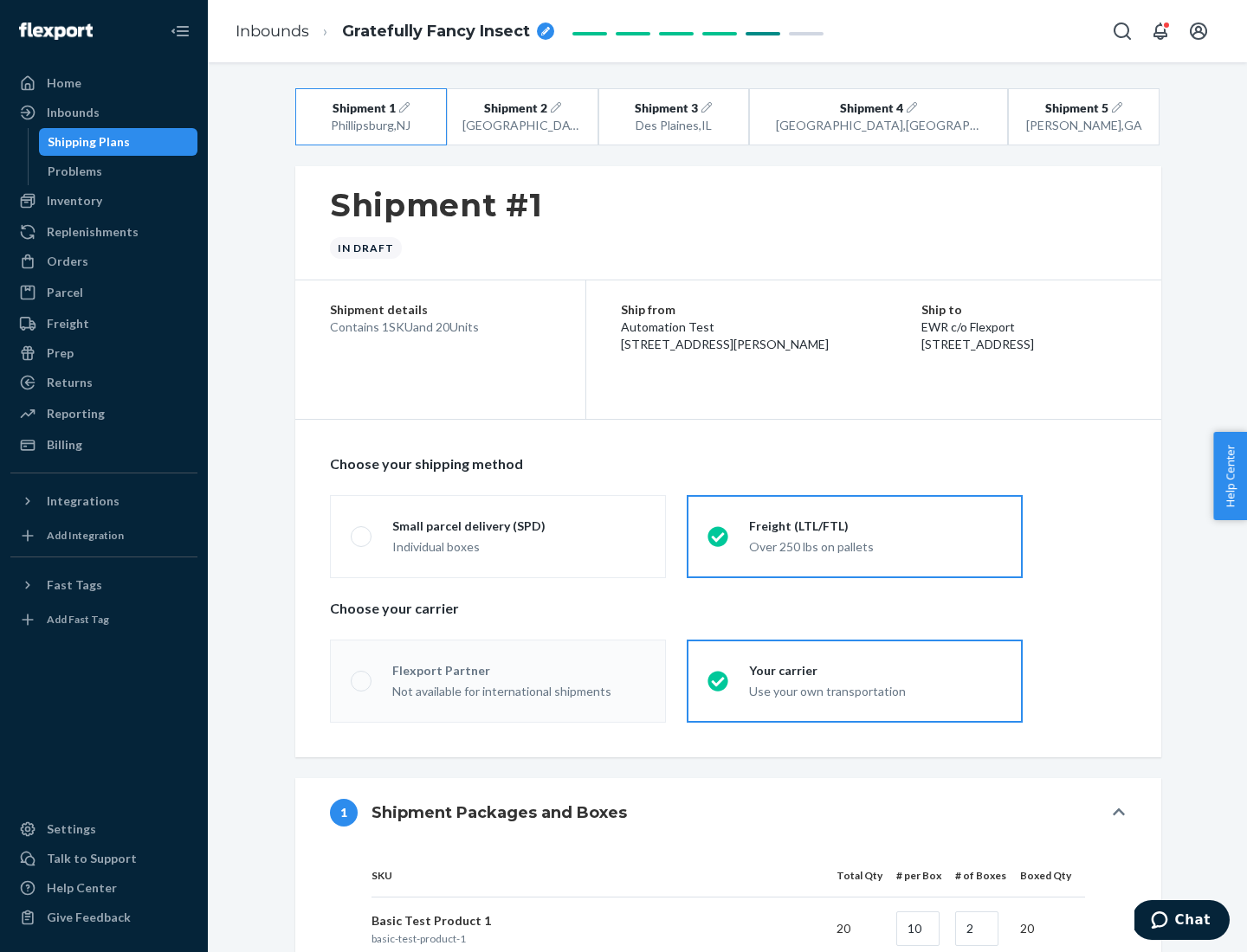
radio input "true"
radio input "false"
radio input "true"
radio input "false"
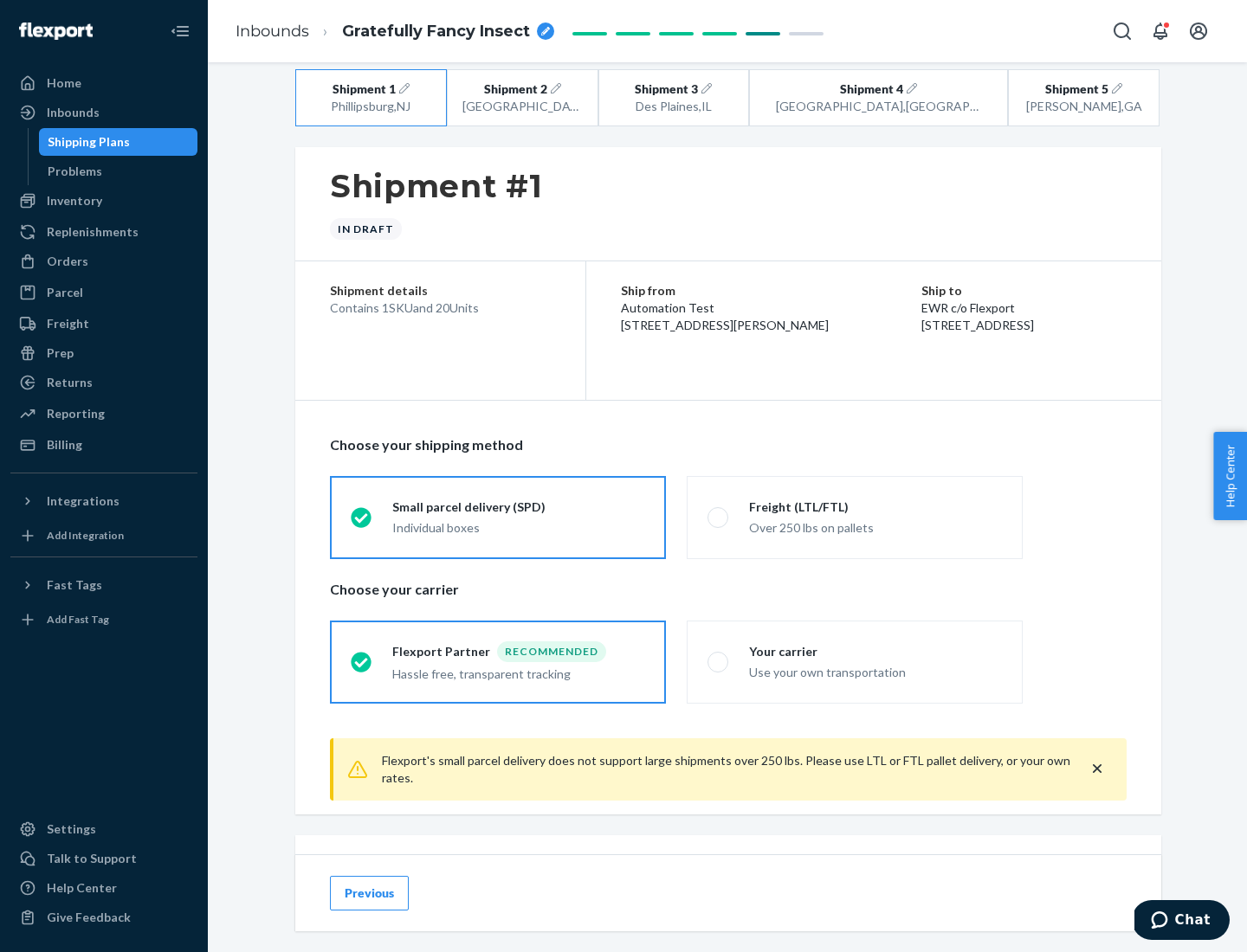
click at [876, 506] on div "Freight (LTL/FTL)" at bounding box center [875, 507] width 253 height 17
click at [719, 512] on input "Freight (LTL/FTL) Over 250 lbs on pallets" at bounding box center [713, 517] width 11 height 11
radio input "true"
radio input "false"
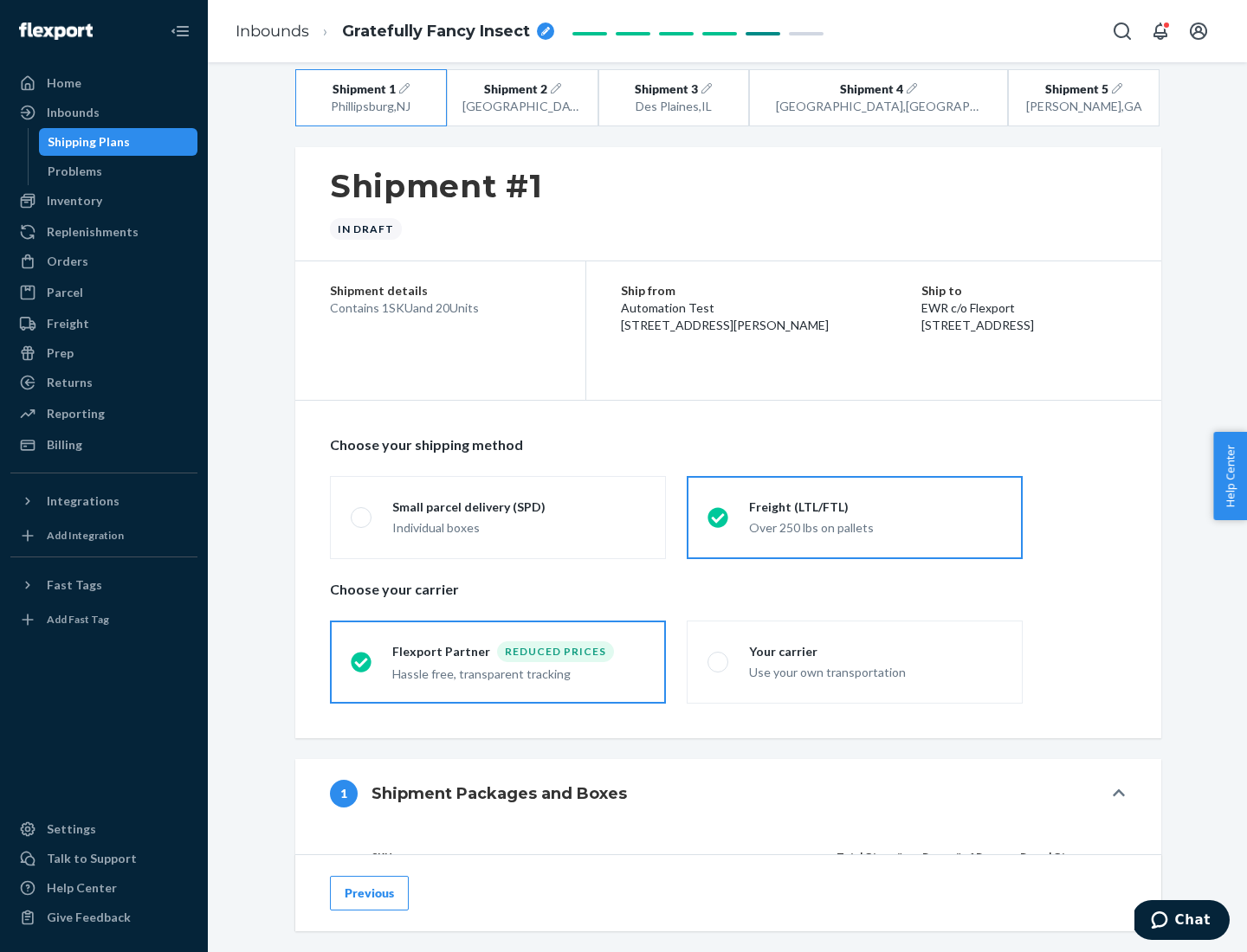
scroll to position [163, 0]
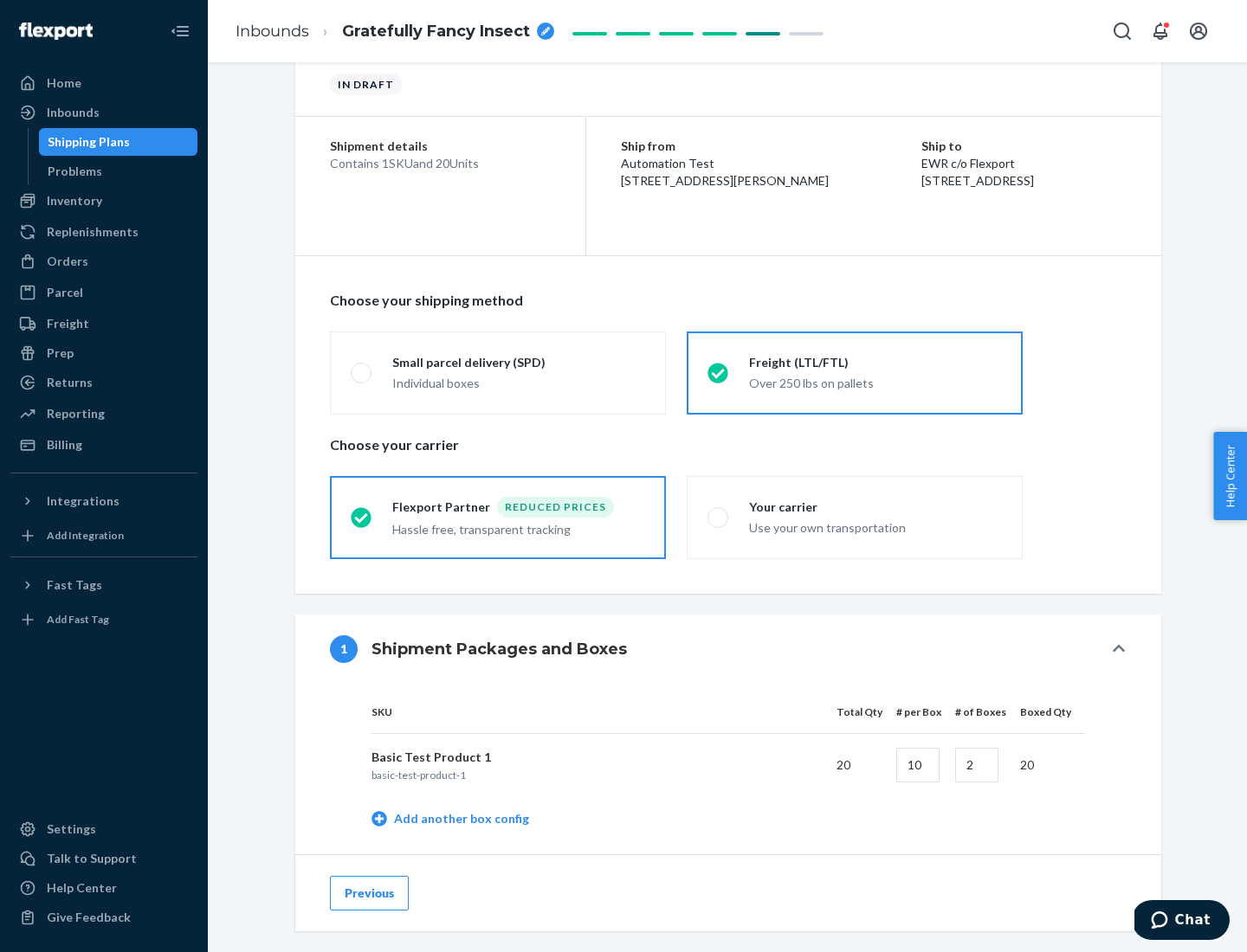
click at [876, 506] on div "Your carrier" at bounding box center [875, 507] width 253 height 17
click at [719, 512] on input "Your carrier Use your own transportation" at bounding box center [713, 517] width 11 height 11
radio input "true"
radio input "false"
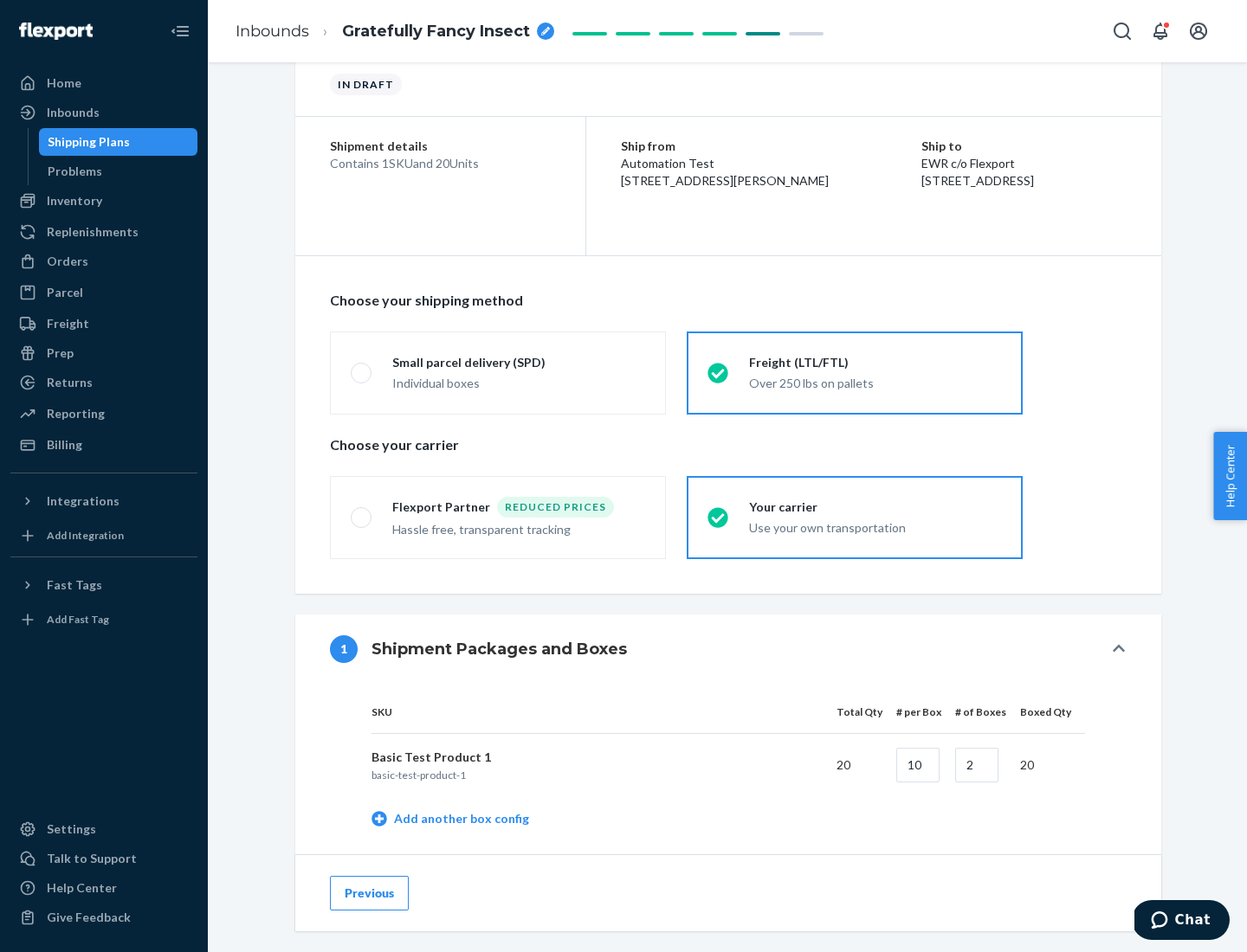
scroll to position [547, 0]
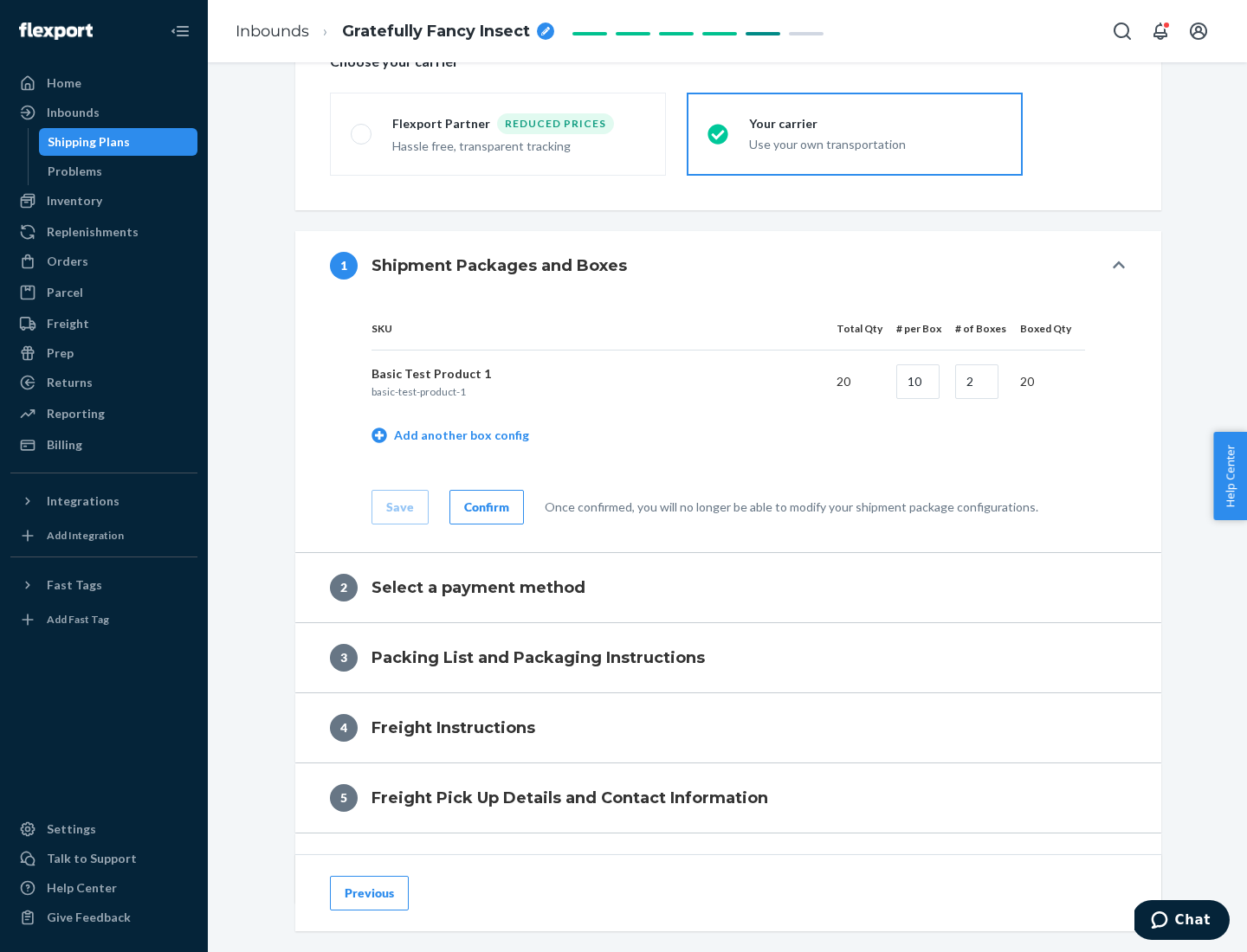
click at [484, 506] on div "Confirm" at bounding box center [487, 507] width 45 height 17
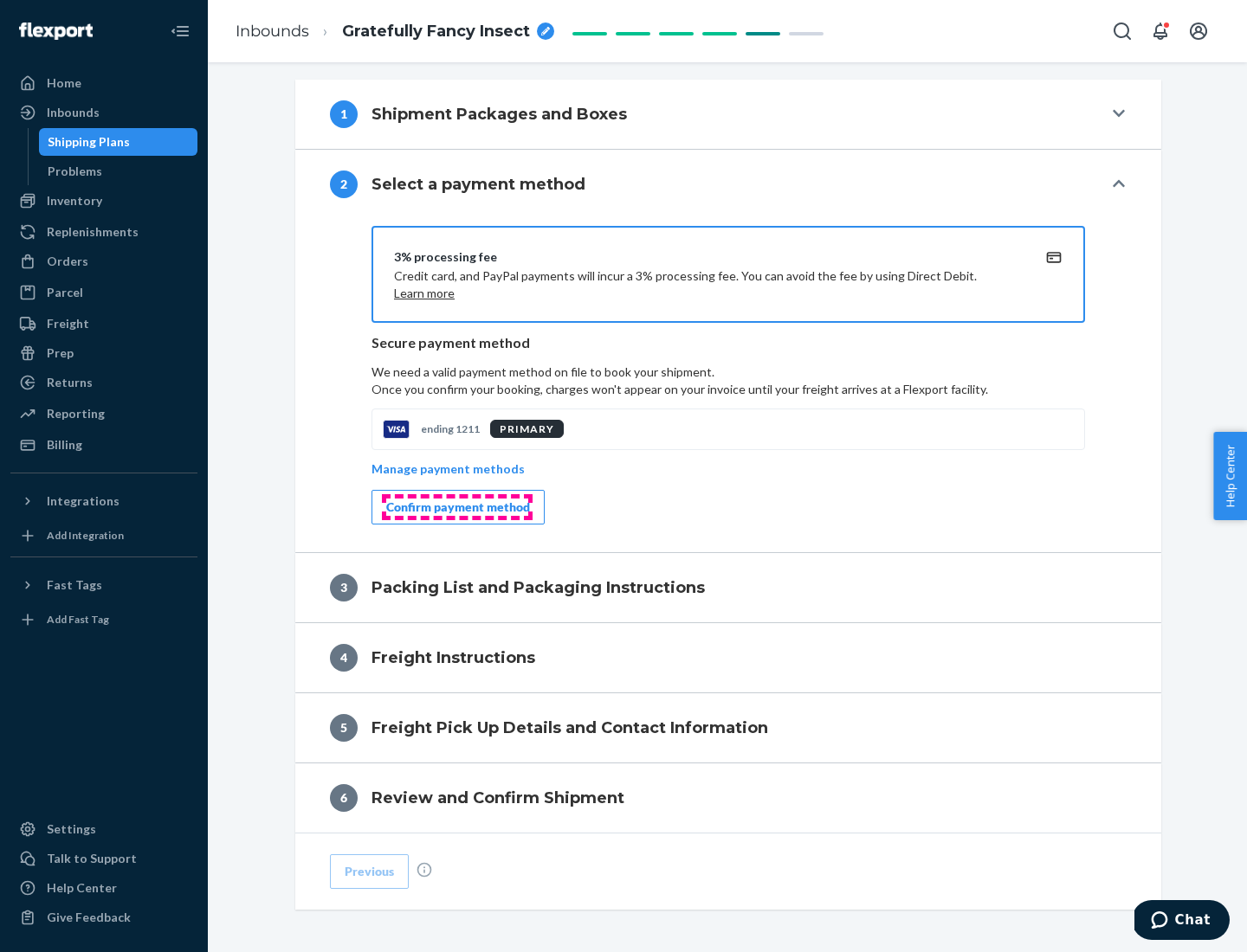
click at [456, 507] on div "Confirm payment method" at bounding box center [458, 507] width 143 height 17
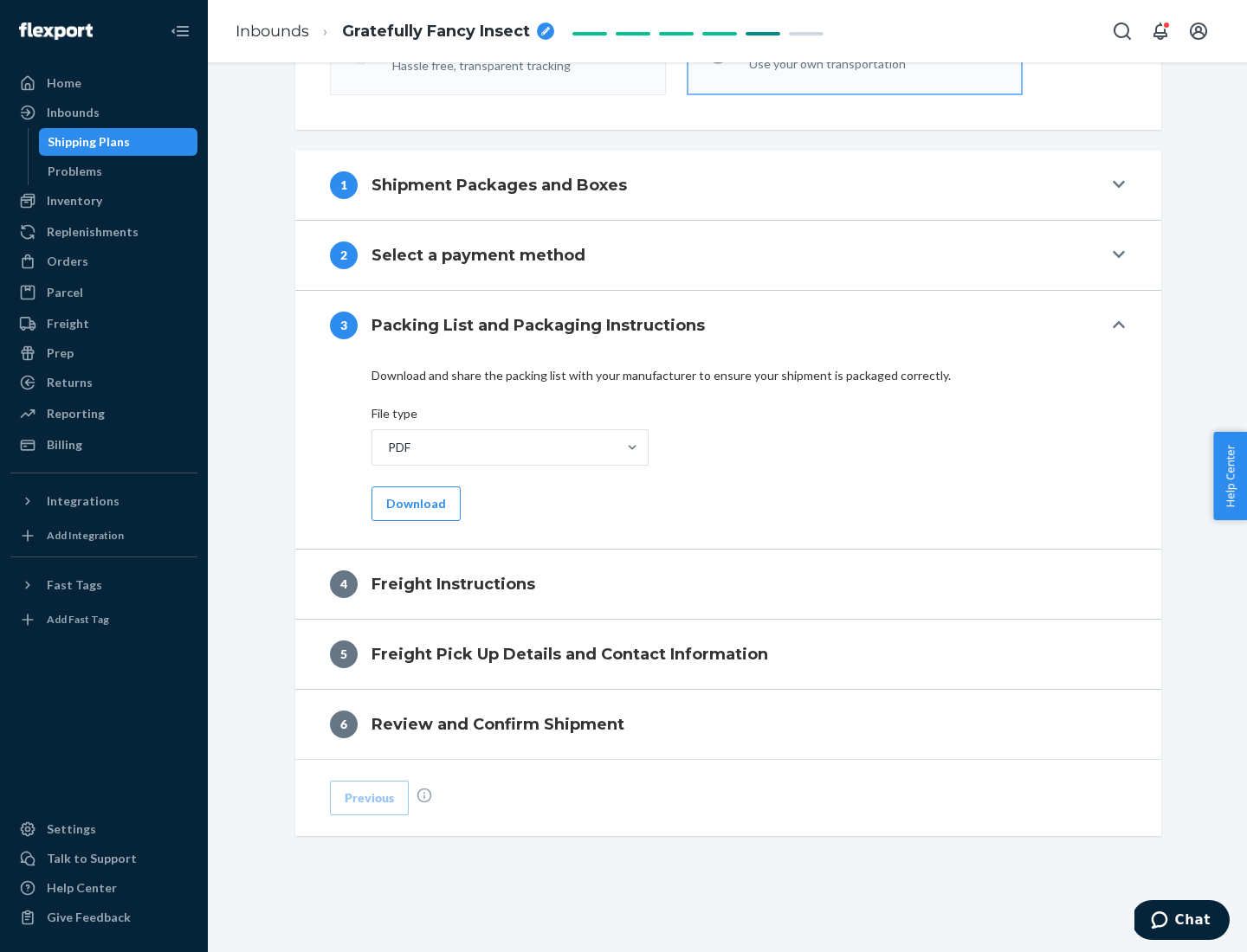
scroll to position [625, 0]
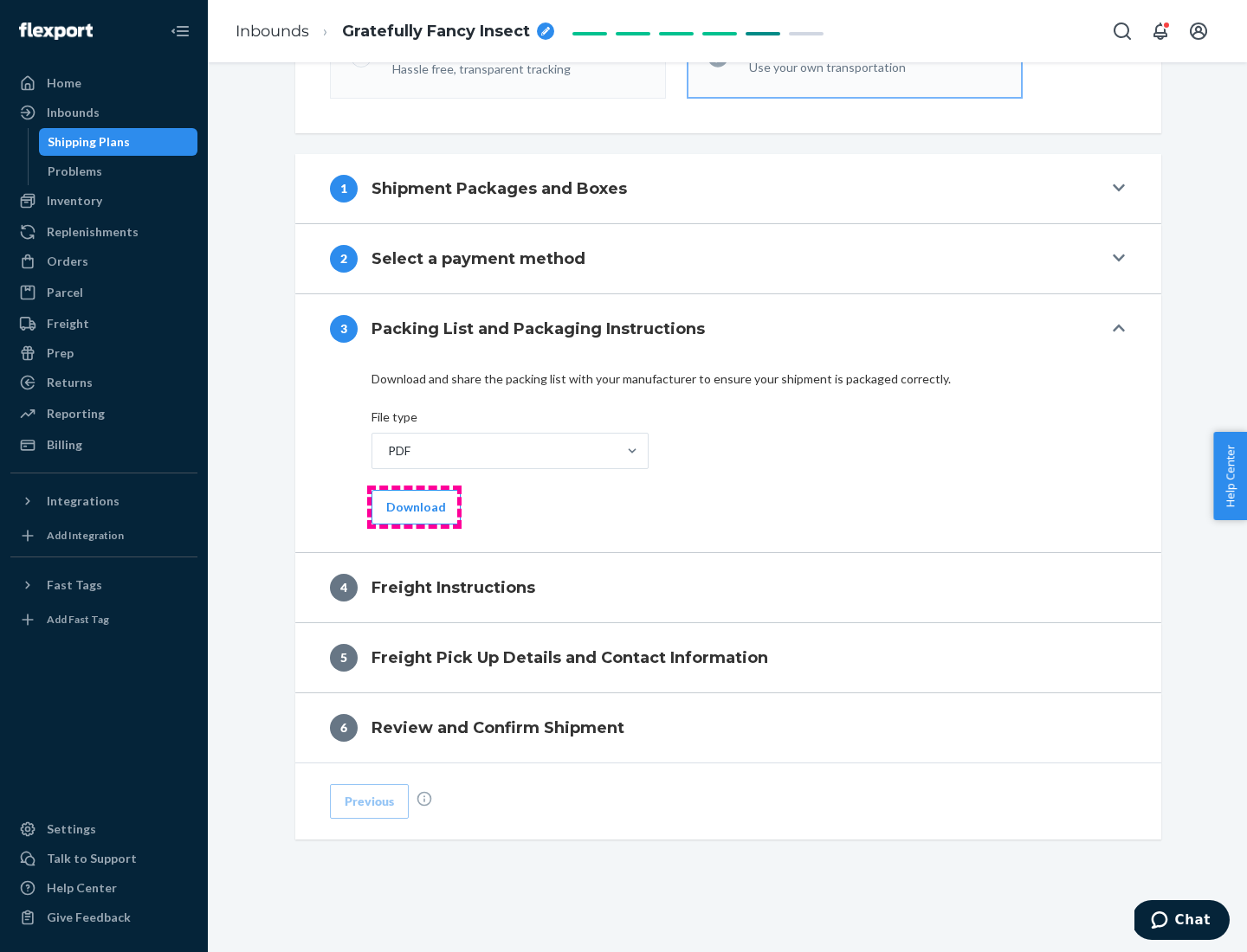
click at [414, 506] on button "Download" at bounding box center [416, 507] width 90 height 35
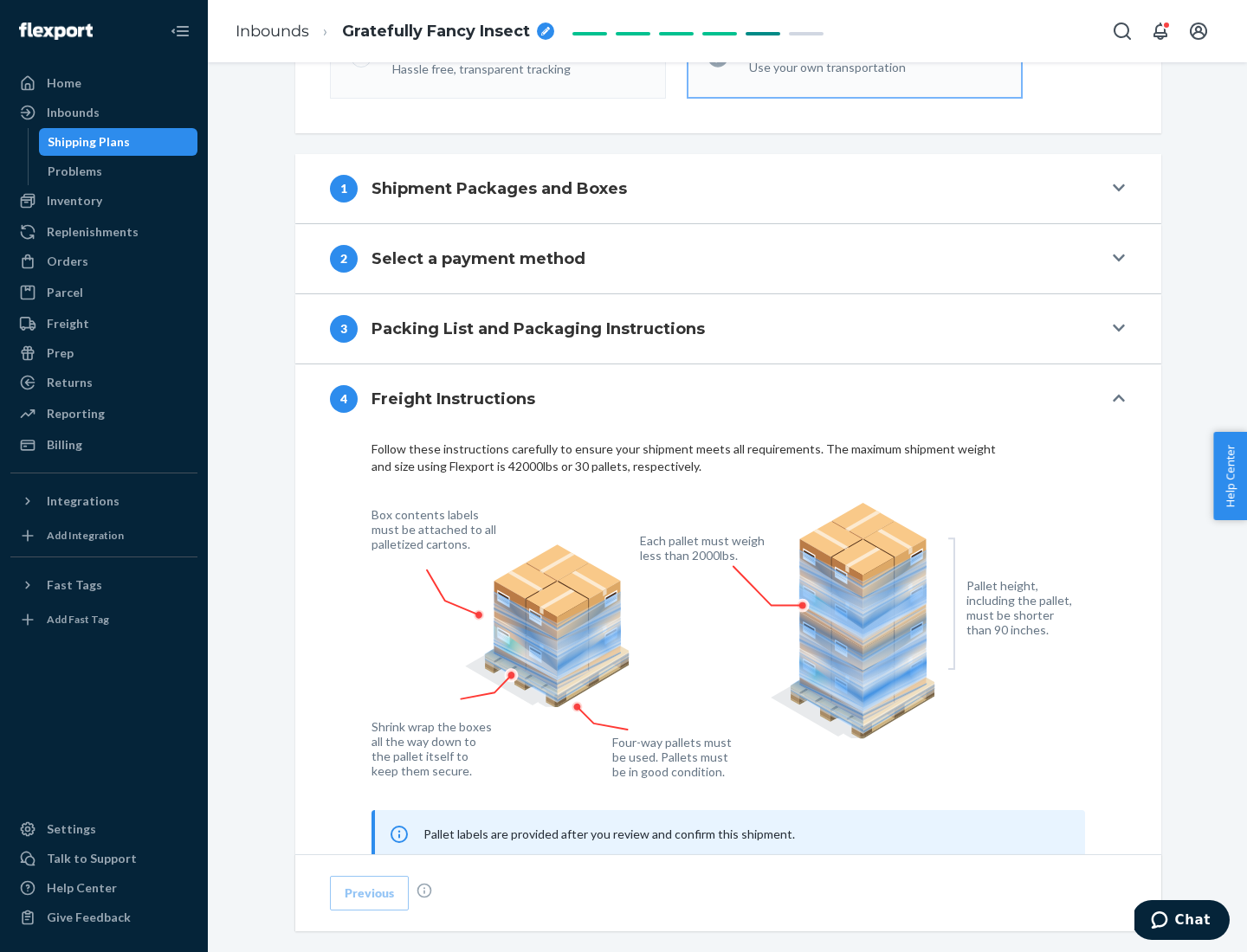
scroll to position [1047, 0]
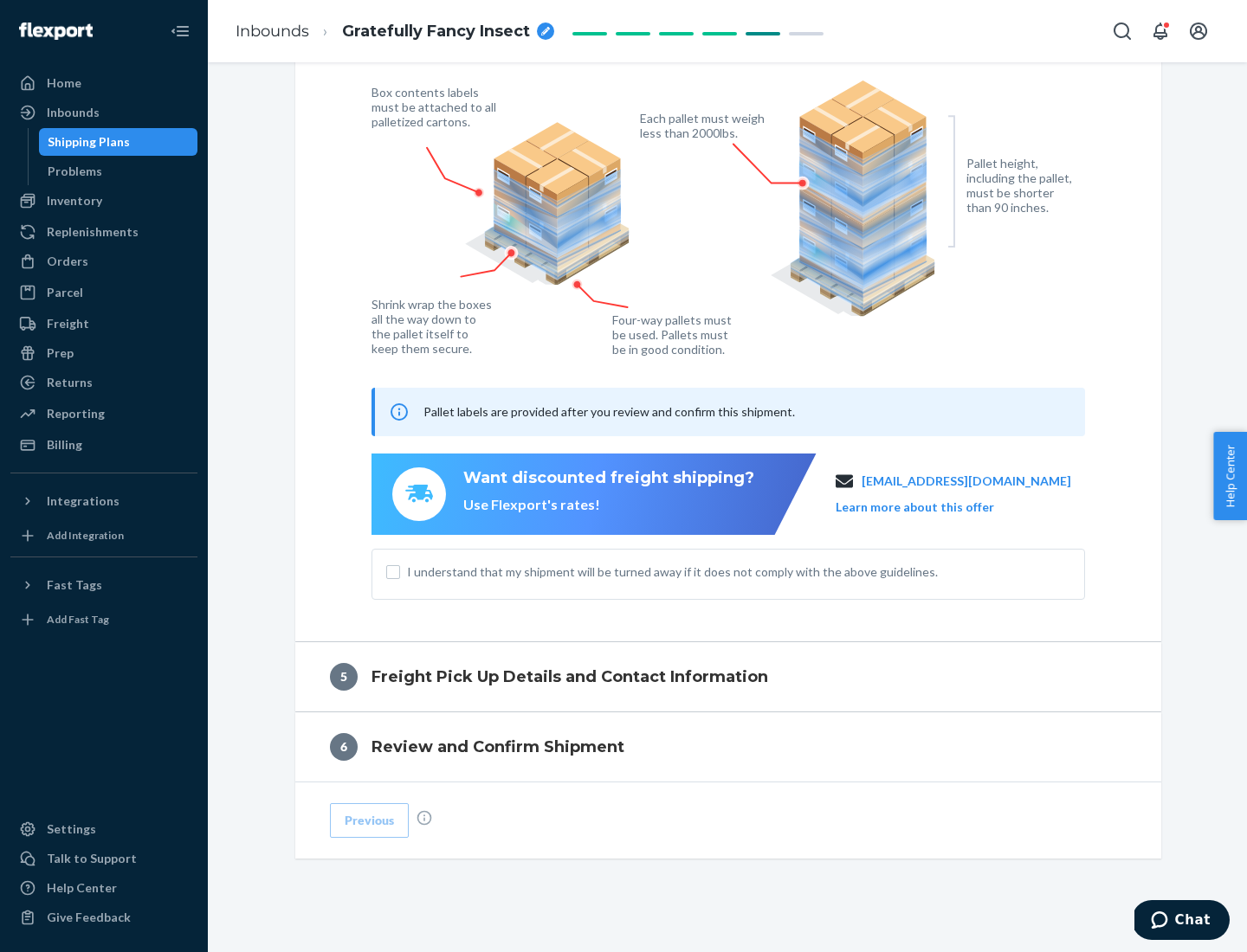
click at [937, 506] on button "Learn more about this offer" at bounding box center [915, 507] width 158 height 17
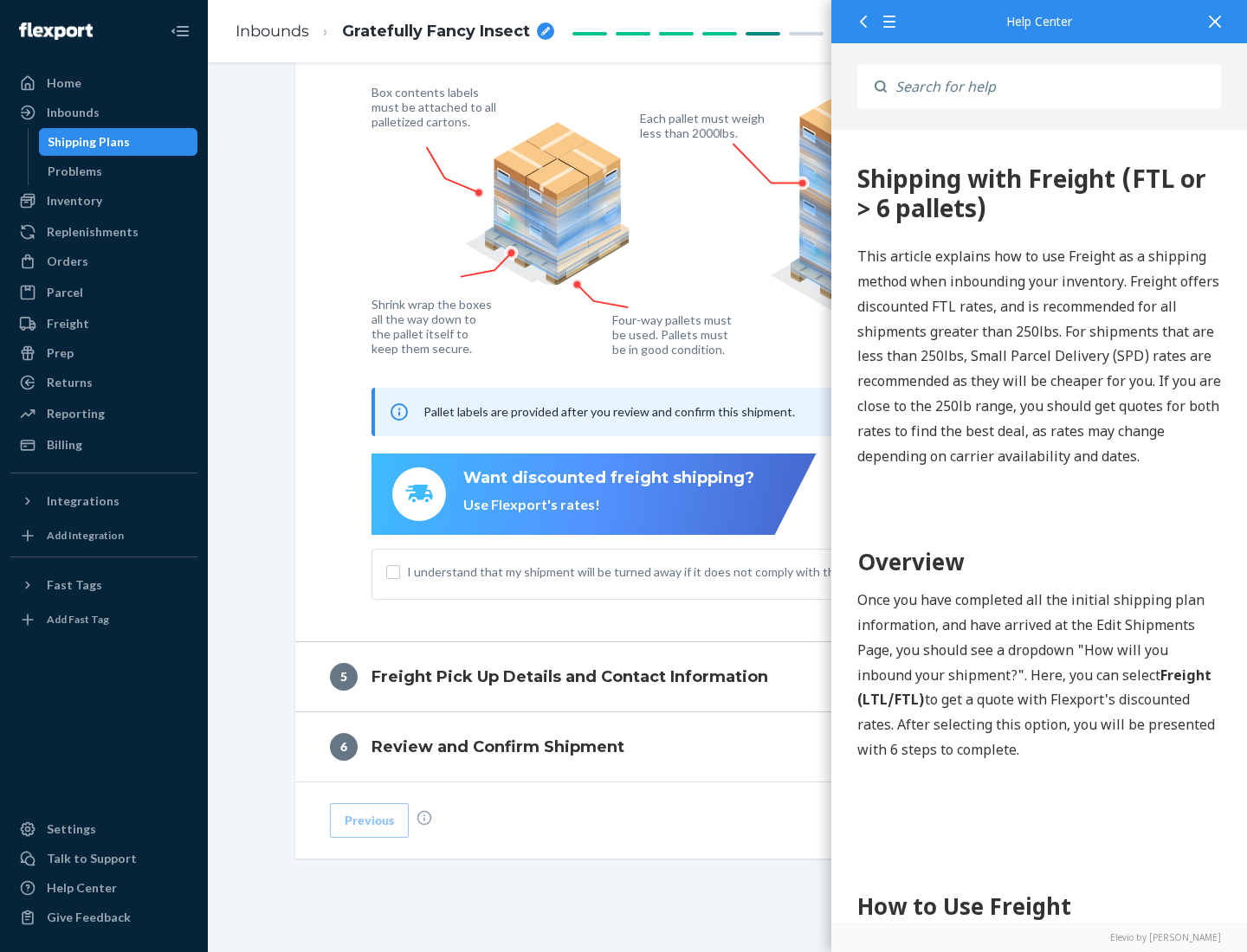
scroll to position [0, 0]
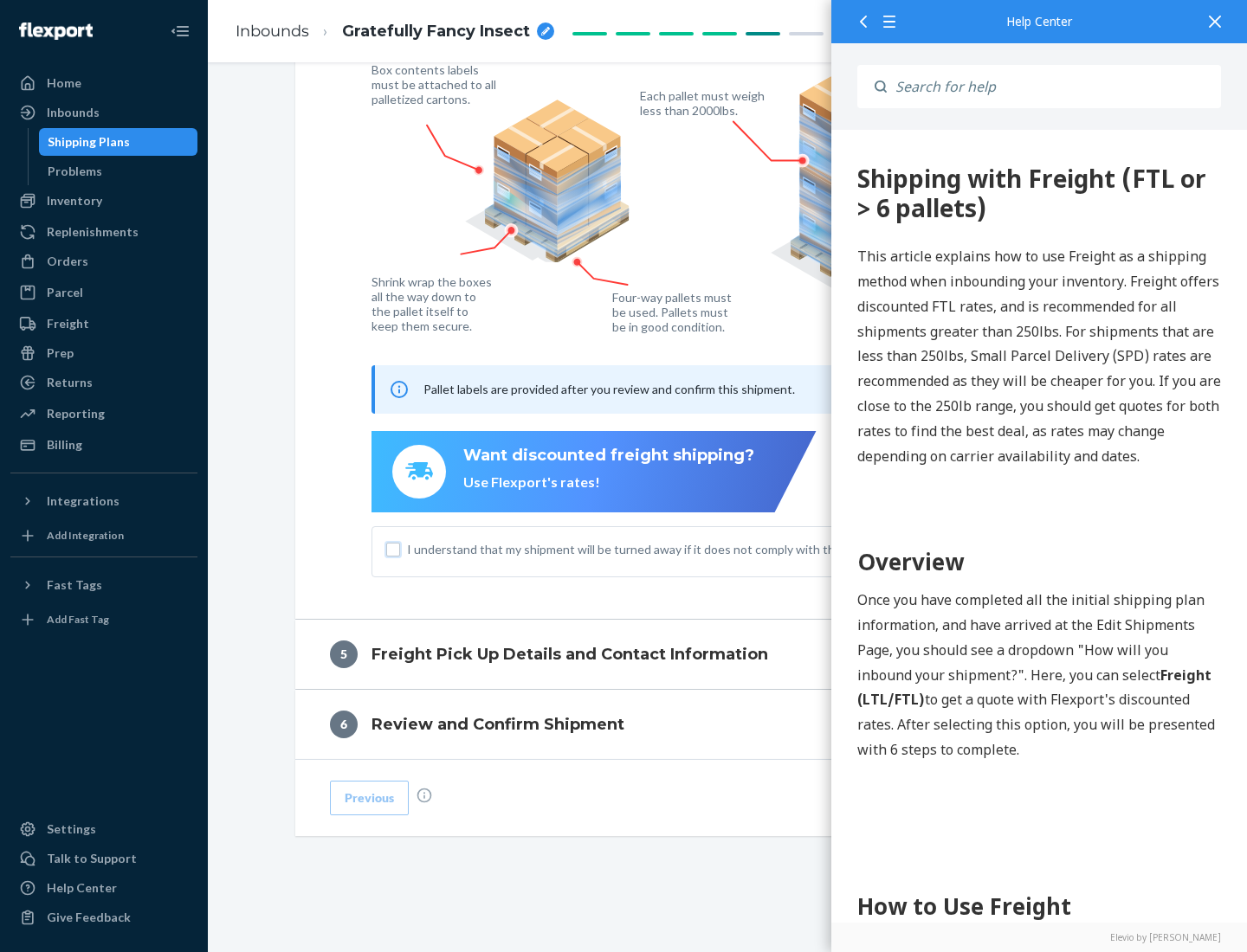
click at [394, 549] on input "I understand that my shipment will be turned away if it does not comply with th…" at bounding box center [394, 550] width 14 height 14
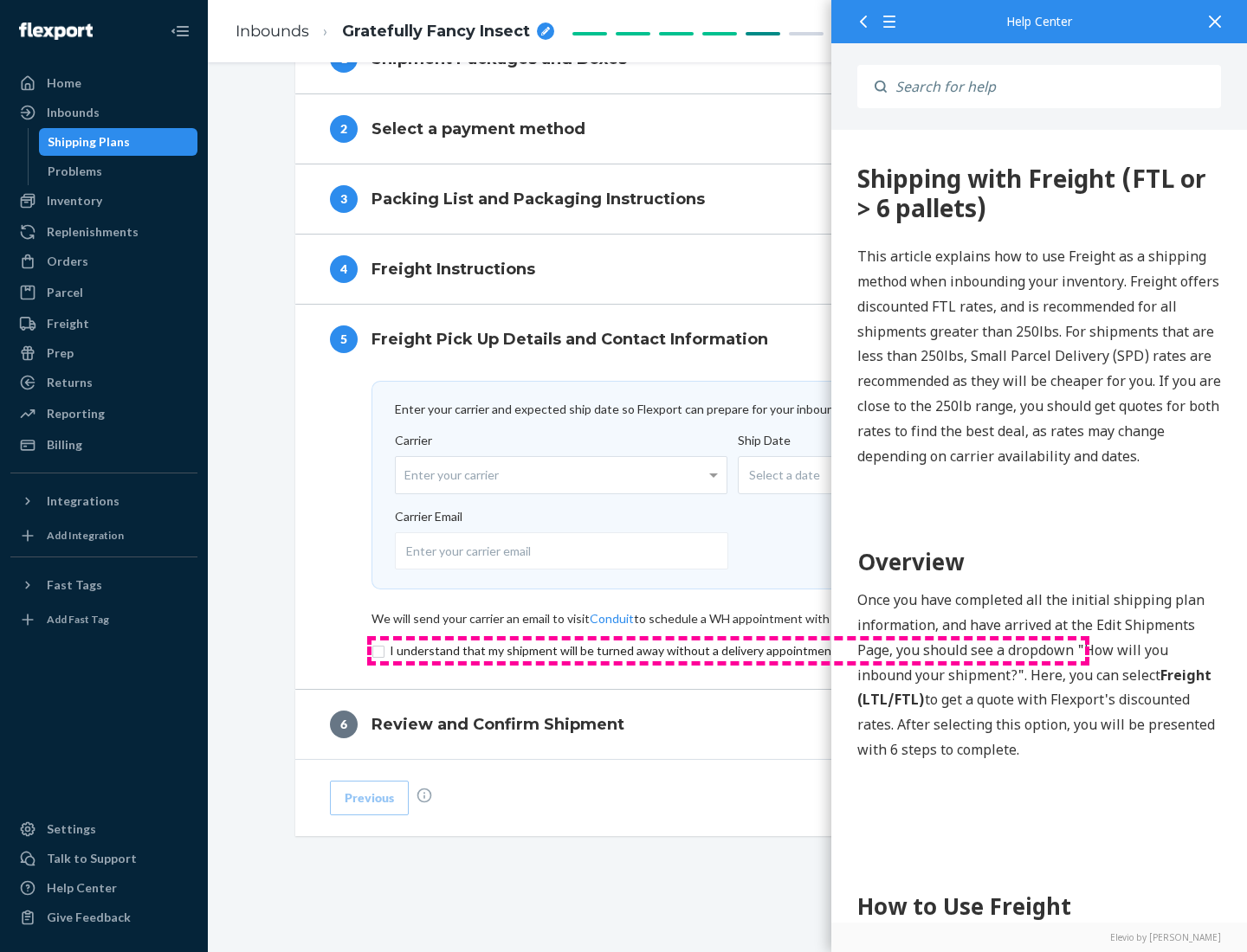
click at [728, 651] on input "checkbox" at bounding box center [728, 651] width 713 height 21
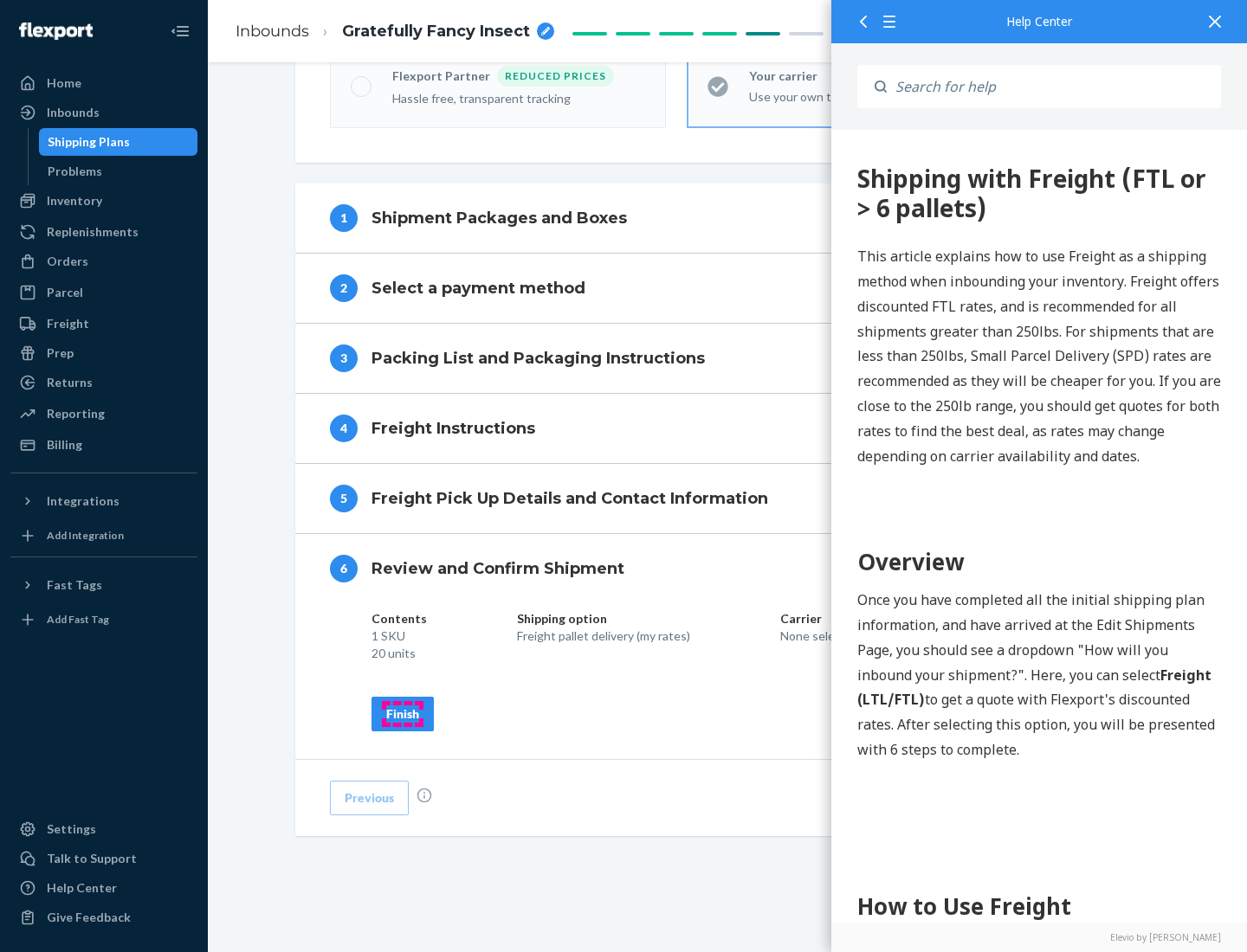
click at [403, 713] on div "Finish" at bounding box center [403, 714] width 33 height 17
